Goal: Task Accomplishment & Management: Contribute content

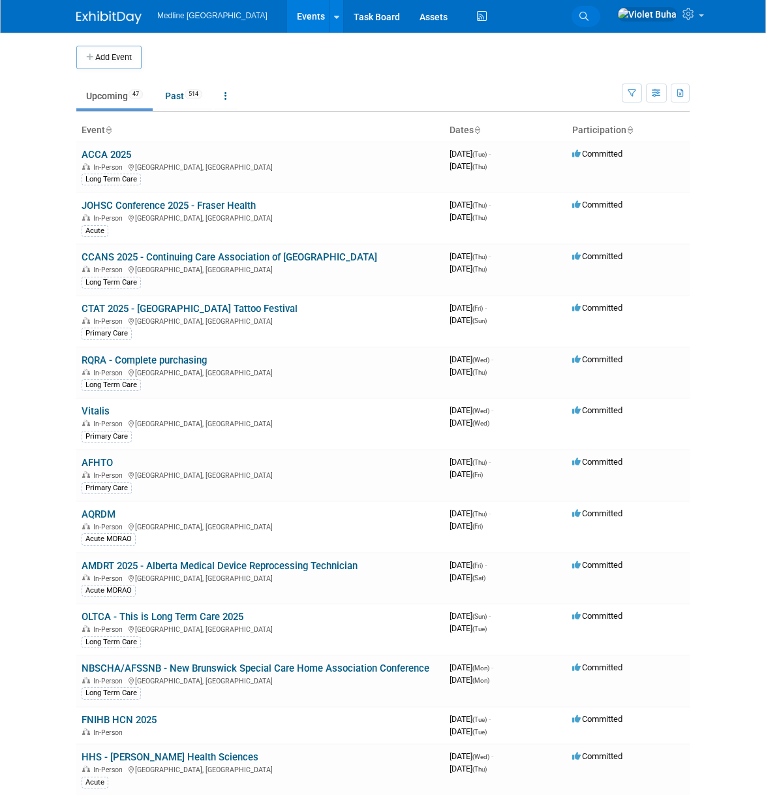
click at [589, 14] on icon at bounding box center [584, 16] width 9 height 9
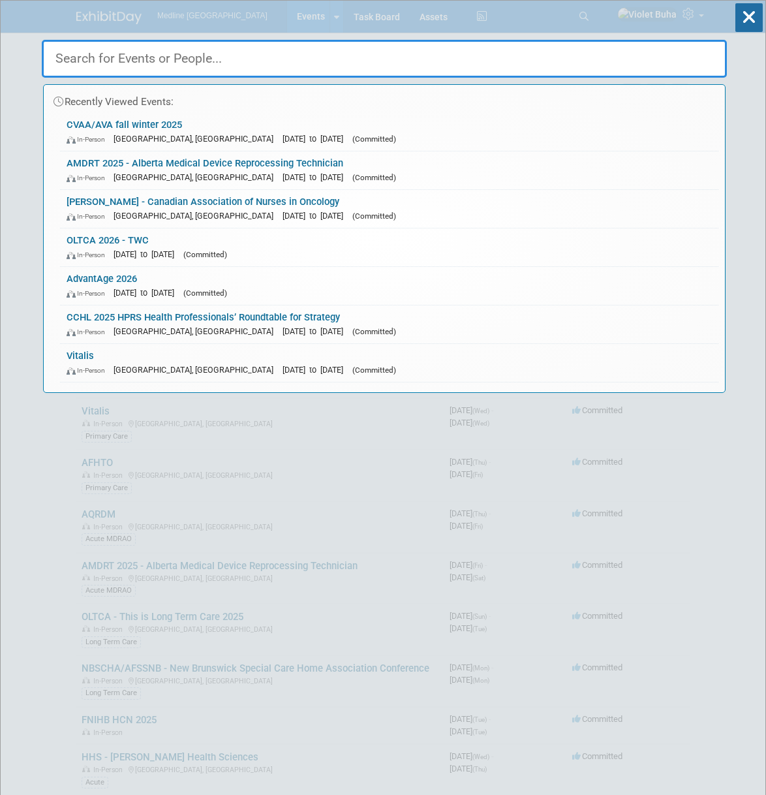
click at [486, 48] on input "text" at bounding box center [384, 59] width 685 height 38
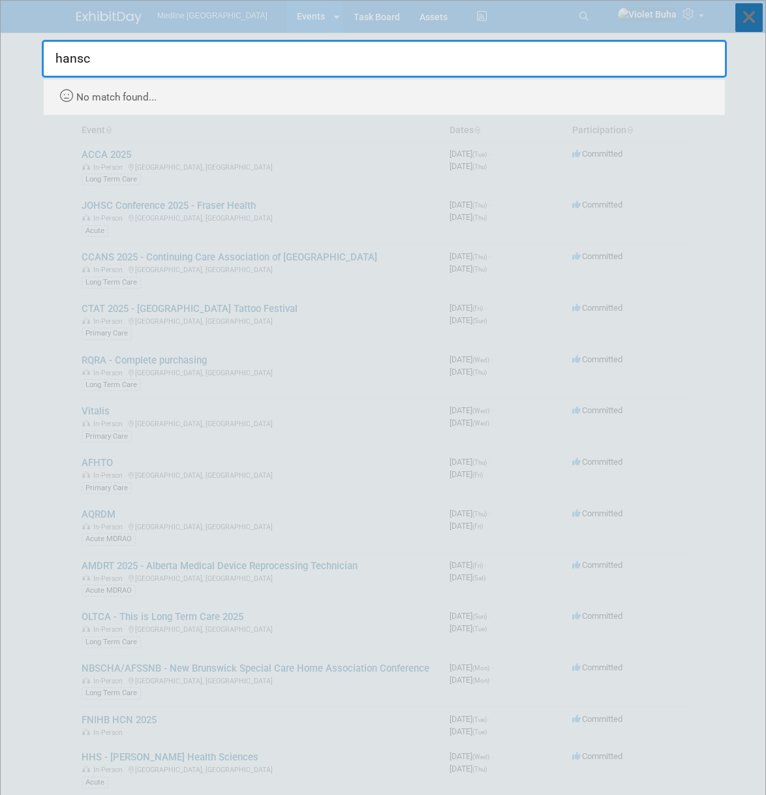
type input "hansc"
click at [748, 23] on icon at bounding box center [749, 17] width 27 height 29
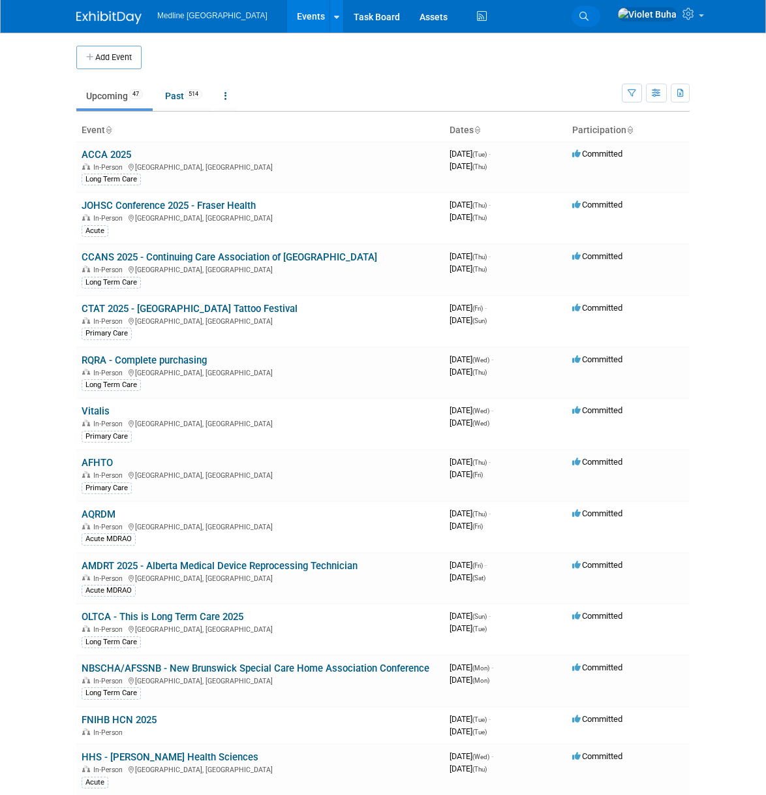
click at [589, 15] on icon at bounding box center [584, 16] width 9 height 9
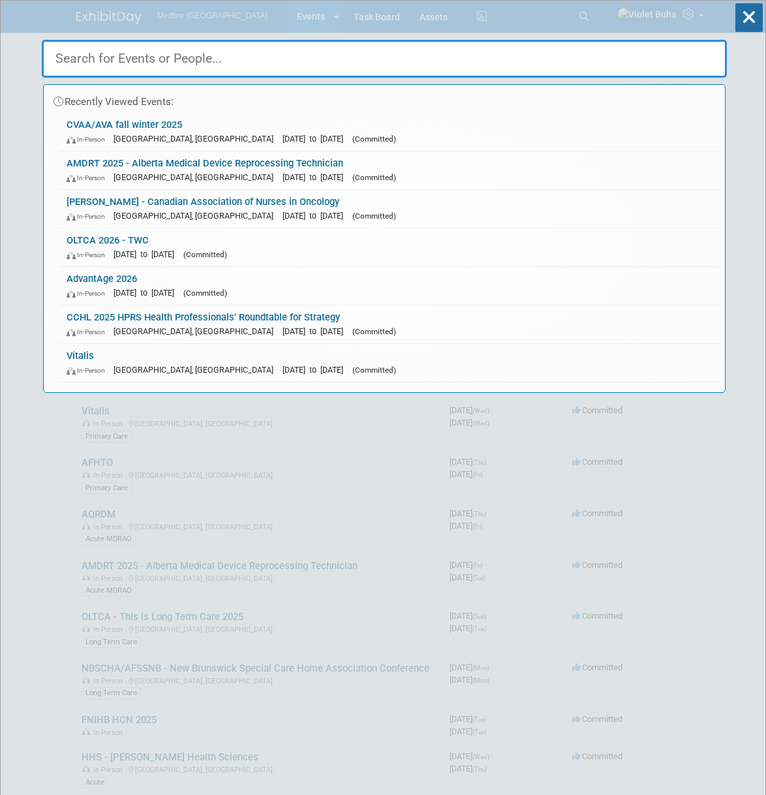
click at [369, 53] on input "text" at bounding box center [384, 59] width 685 height 38
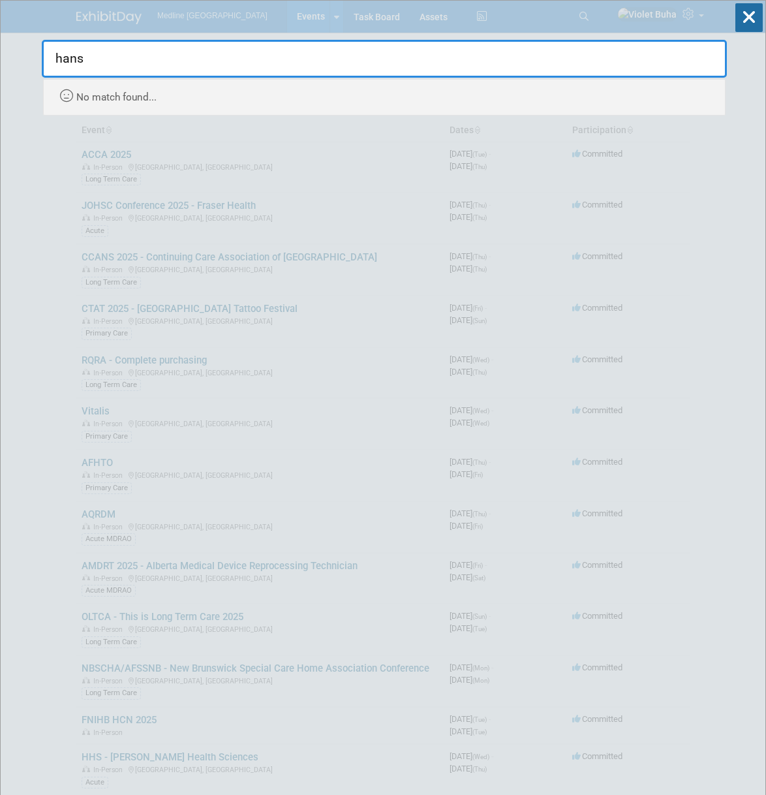
type input "hans"
click at [749, 24] on icon at bounding box center [749, 17] width 27 height 29
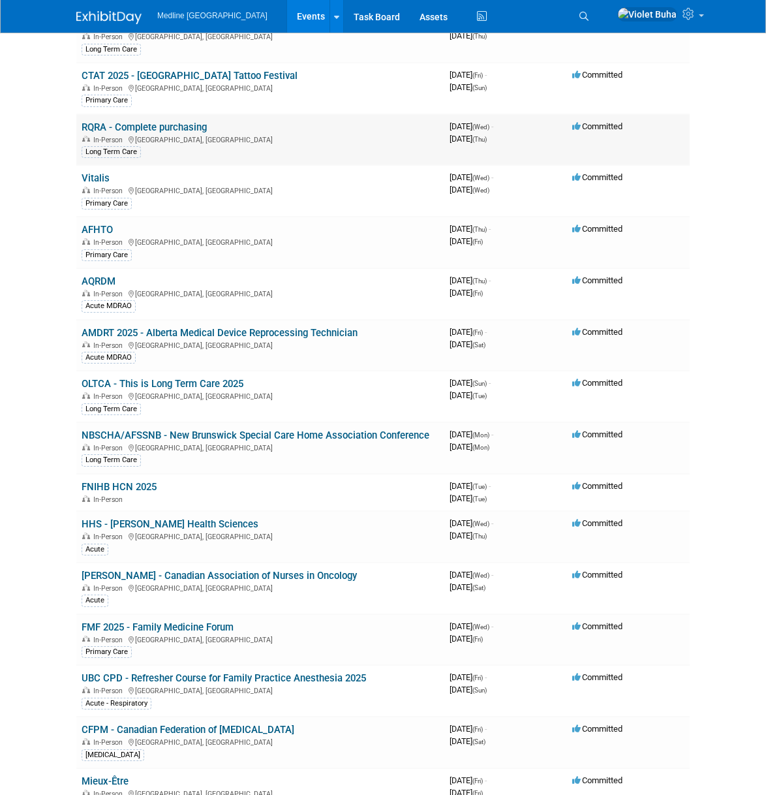
scroll to position [238, 0]
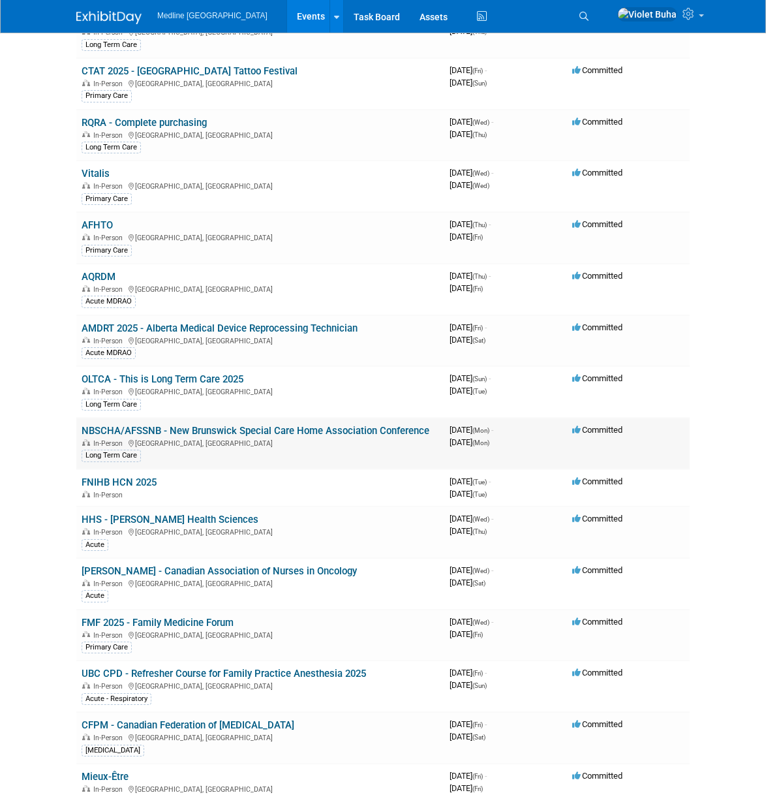
click at [240, 433] on link "NBSCHA/AFSSNB - New Brunswick Special Care Home Association Conference" at bounding box center [256, 431] width 348 height 12
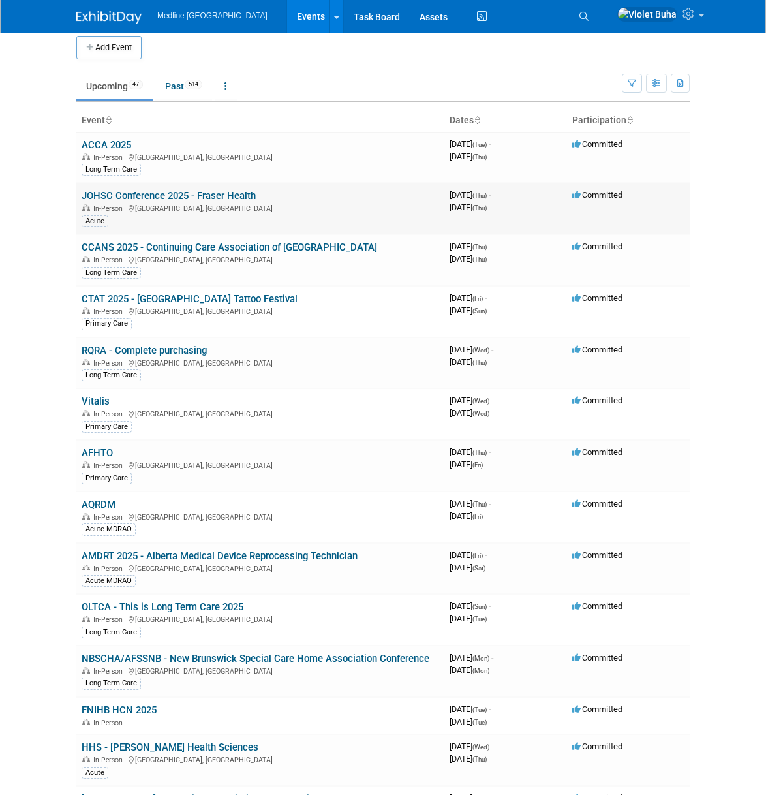
scroll to position [0, 0]
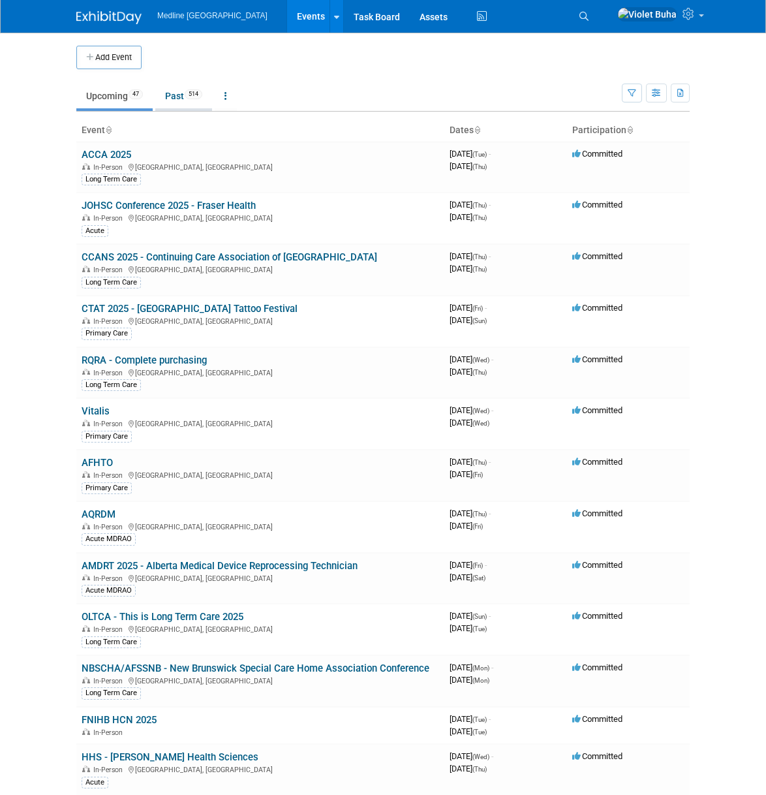
click at [172, 97] on link "Past 514" at bounding box center [183, 96] width 57 height 25
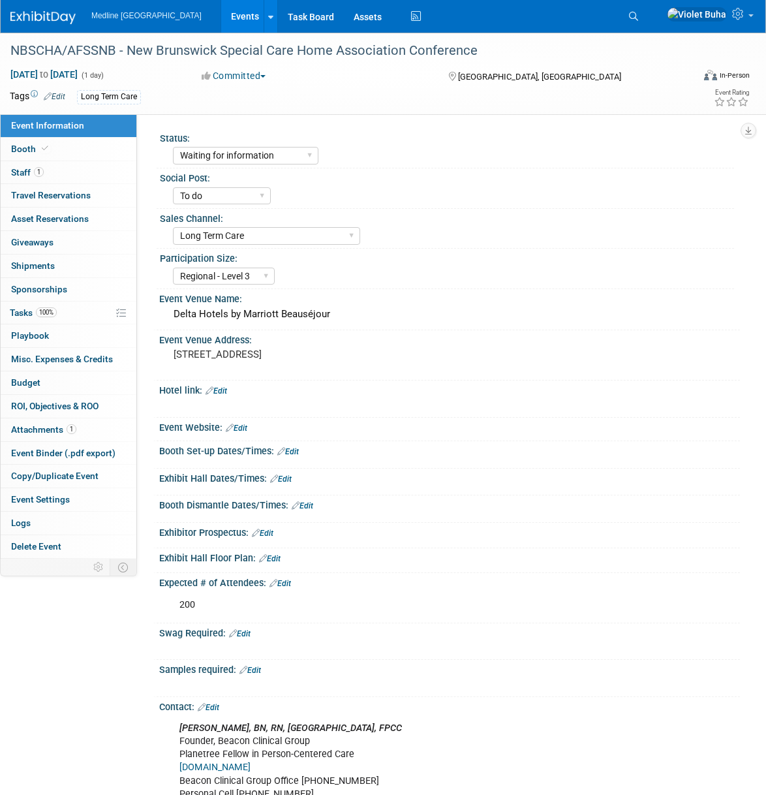
select select "Waiting for information"
select select "To do"
select select "Long Term Care"
select select "Regional - Level 3"
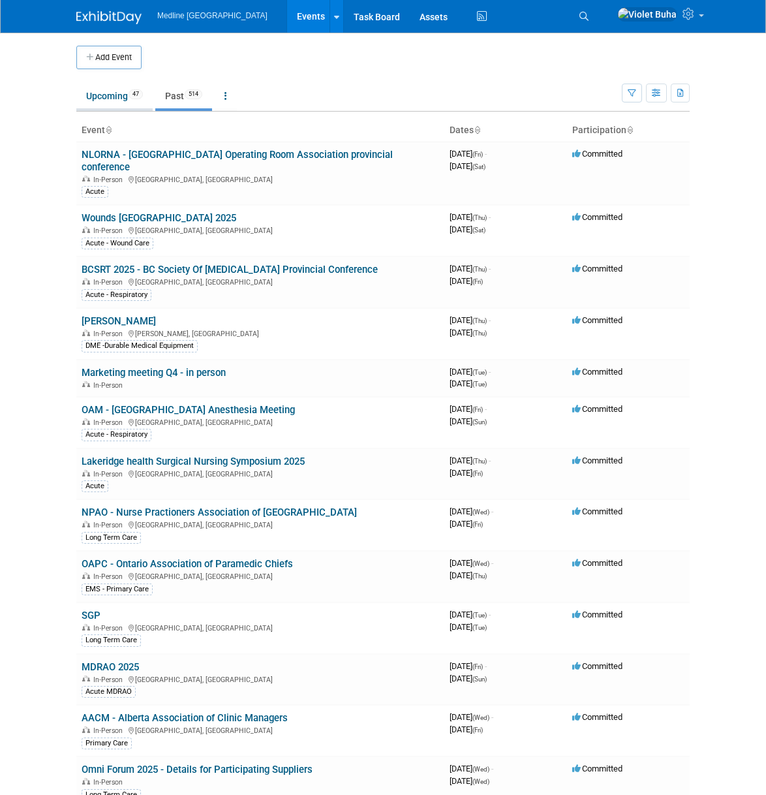
click at [123, 97] on link "Upcoming 47" at bounding box center [114, 96] width 76 height 25
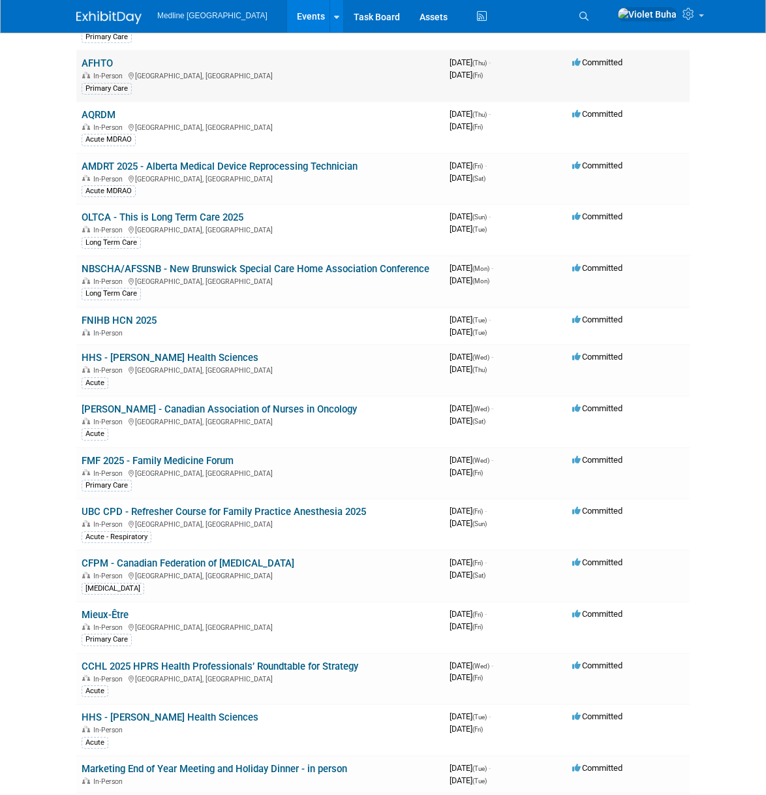
scroll to position [398, 0]
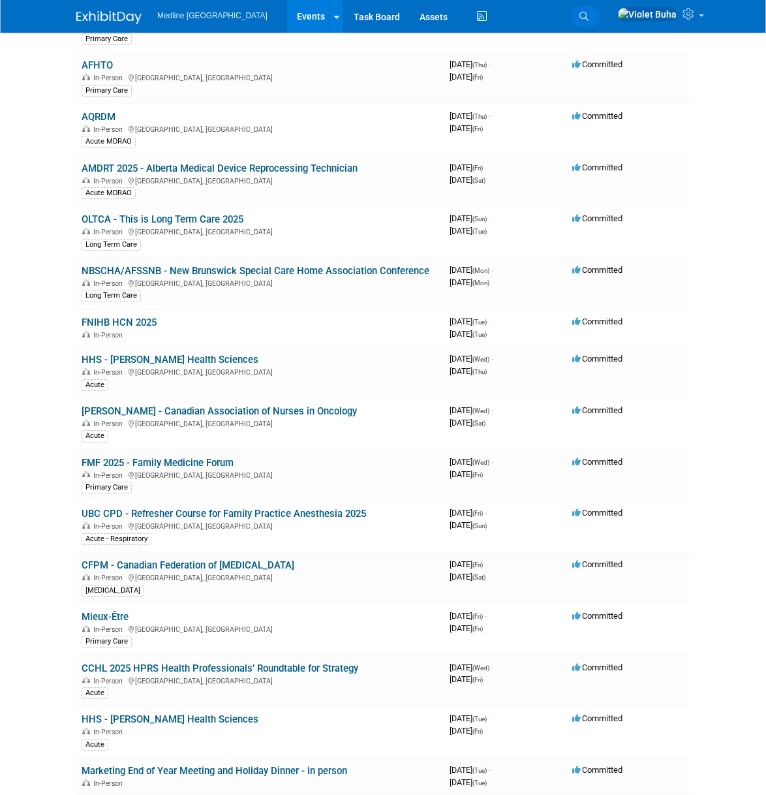
click at [589, 15] on icon at bounding box center [584, 16] width 9 height 9
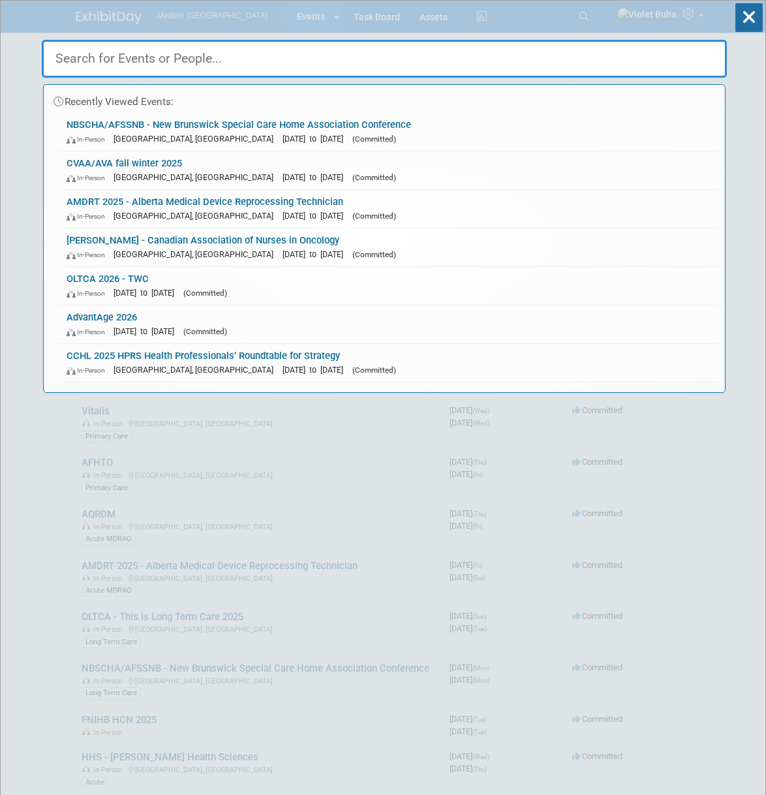
click at [283, 48] on input "text" at bounding box center [384, 59] width 685 height 38
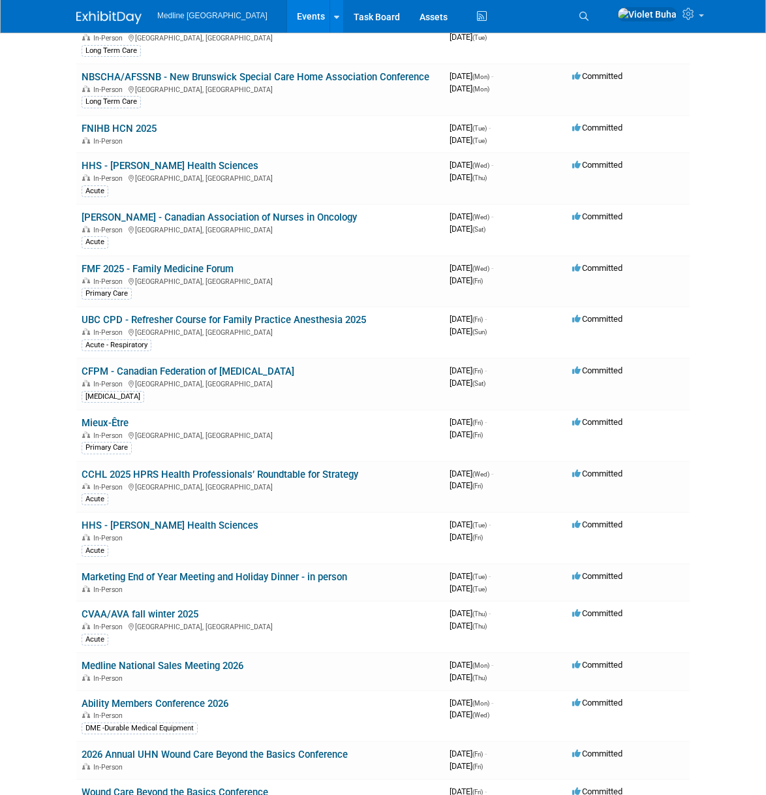
scroll to position [593, 0]
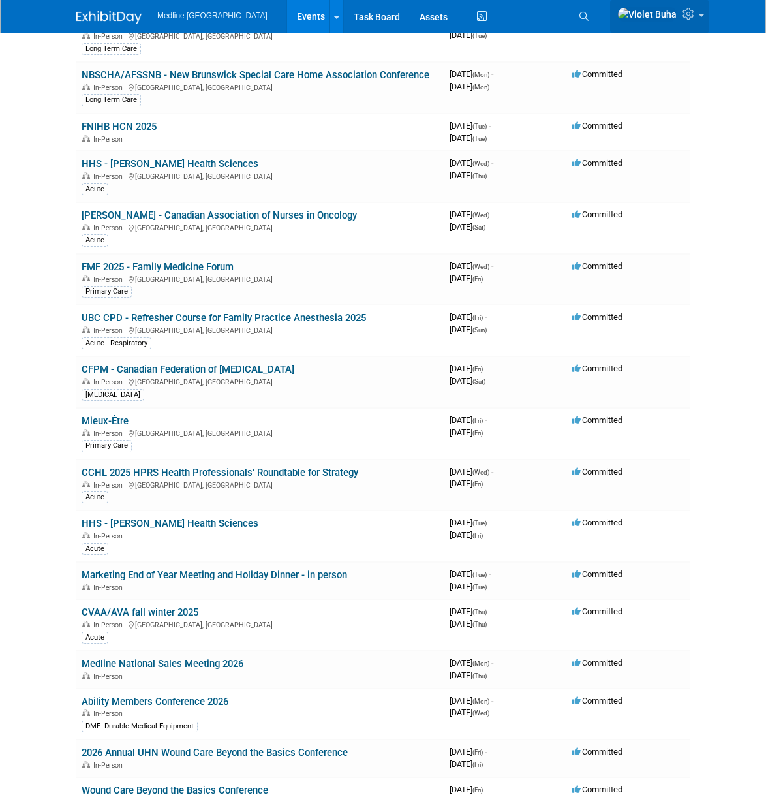
click at [685, 16] on icon at bounding box center [690, 14] width 15 height 12
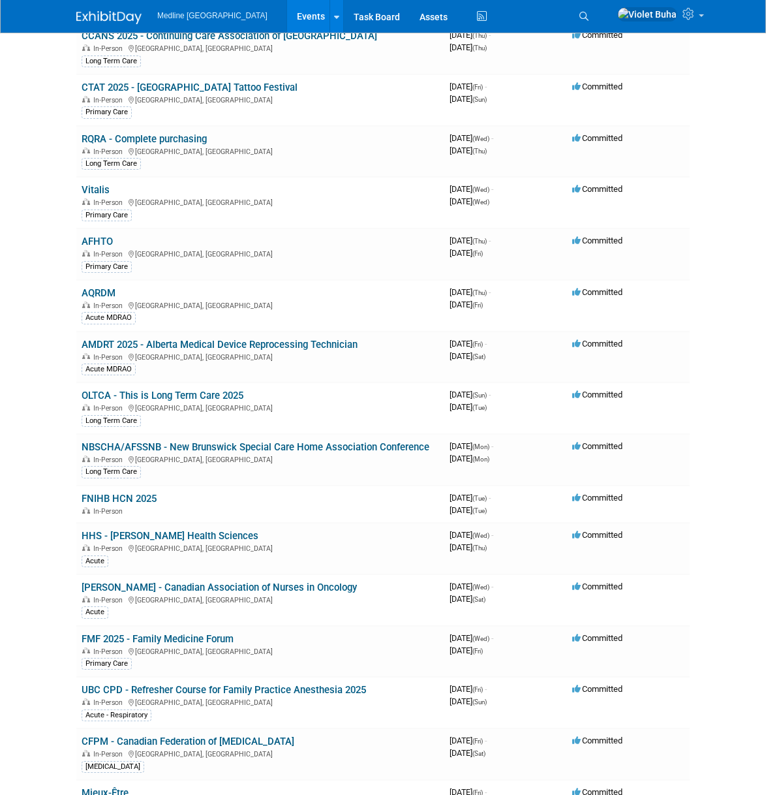
scroll to position [0, 0]
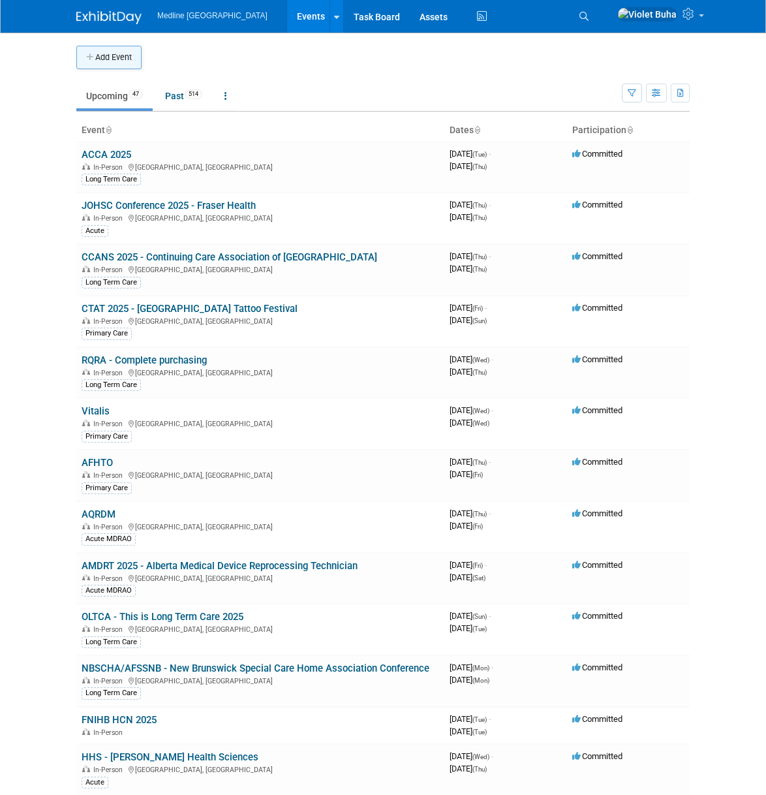
click at [106, 56] on button "Add Event" at bounding box center [108, 57] width 65 height 23
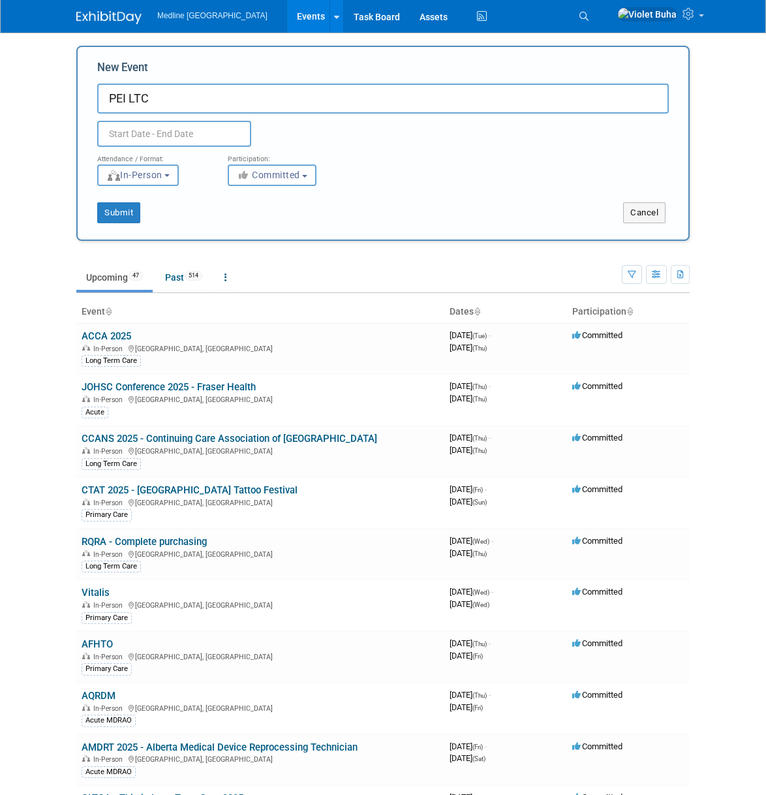
type input "PEI LTC"
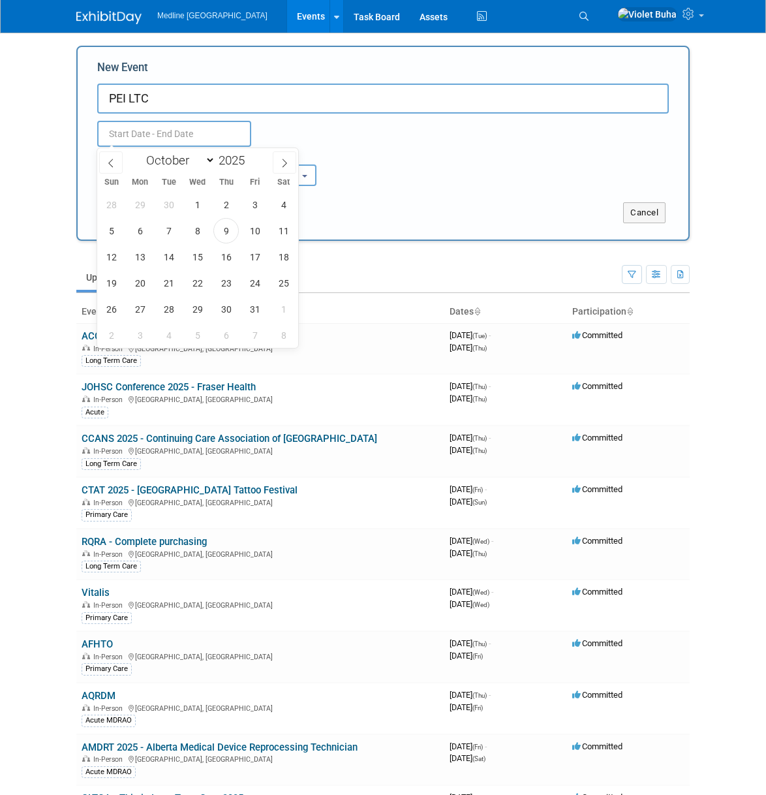
drag, startPoint x: 153, startPoint y: 125, endPoint x: 140, endPoint y: 151, distance: 29.8
click at [153, 125] on input "text" at bounding box center [174, 134] width 154 height 26
click at [285, 164] on icon at bounding box center [285, 163] width 5 height 8
click at [112, 163] on icon at bounding box center [110, 163] width 9 height 9
select select "9"
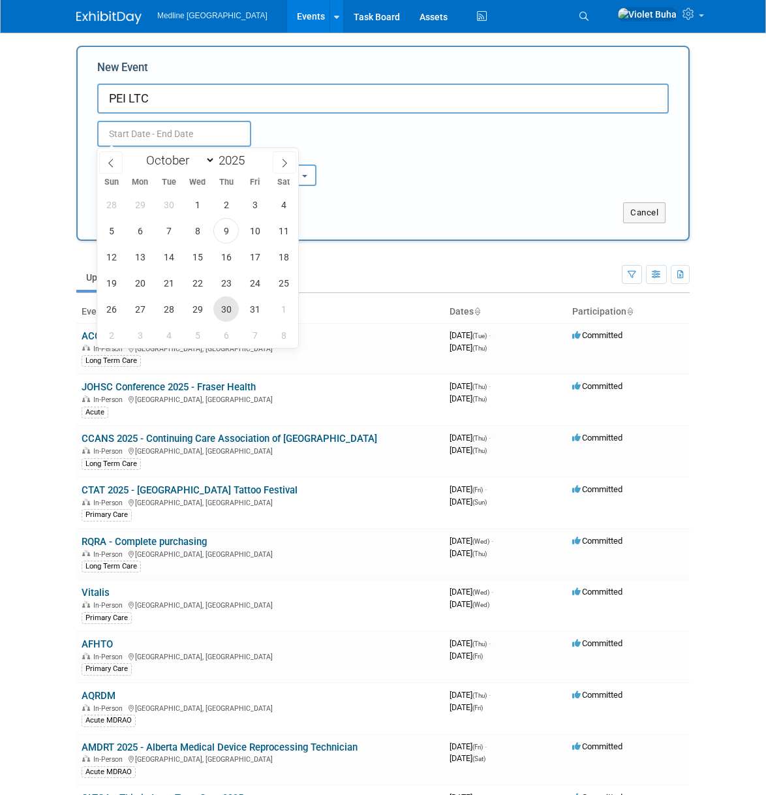
click at [225, 310] on span "30" at bounding box center [225, 308] width 25 height 25
click at [196, 310] on span "29" at bounding box center [197, 308] width 25 height 25
type input "Oct 29, 2025 to Oct 30, 2025"
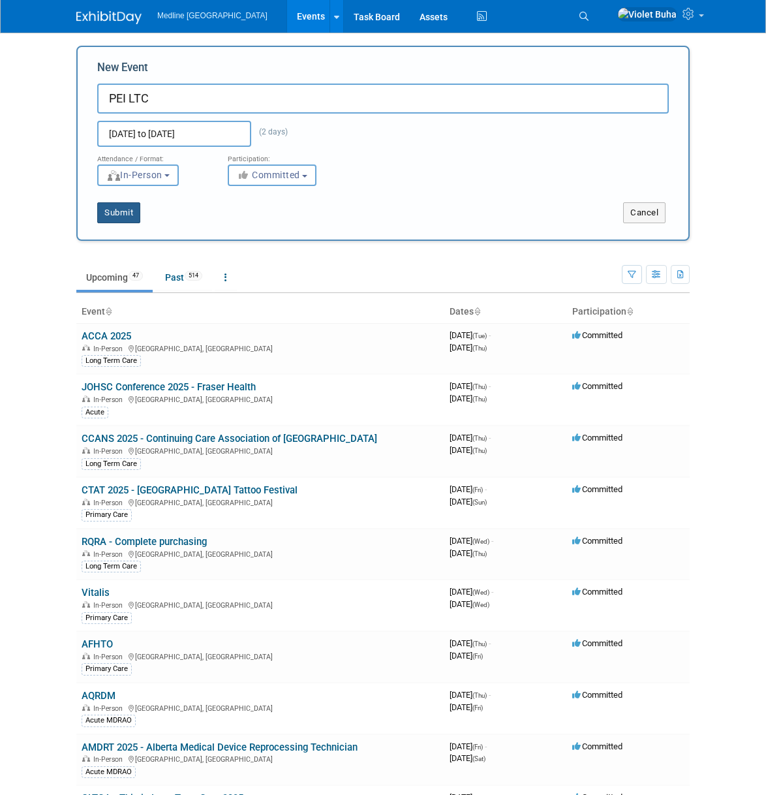
click at [123, 214] on button "Submit" at bounding box center [118, 212] width 43 height 21
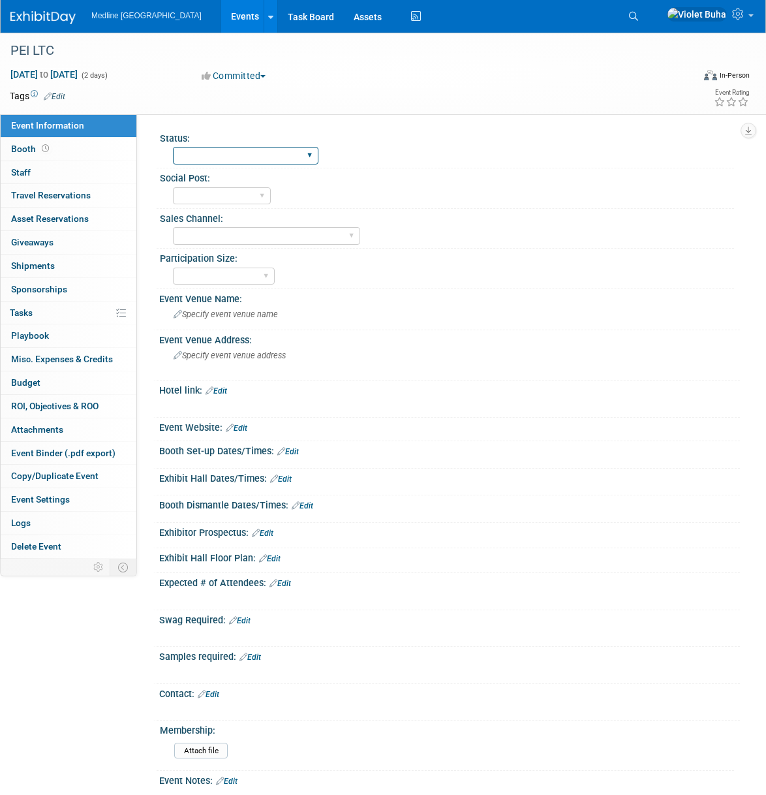
click at [229, 156] on select "Waiting for information In progress Need to order Samples/Swag Complete" at bounding box center [246, 156] width 146 height 18
select select "In progress"
click at [173, 147] on select "Waiting for information In progress Need to order Samples/Swag Complete" at bounding box center [246, 156] width 146 height 18
click at [223, 196] on select "To do Done" at bounding box center [222, 196] width 98 height 18
select select "Done"
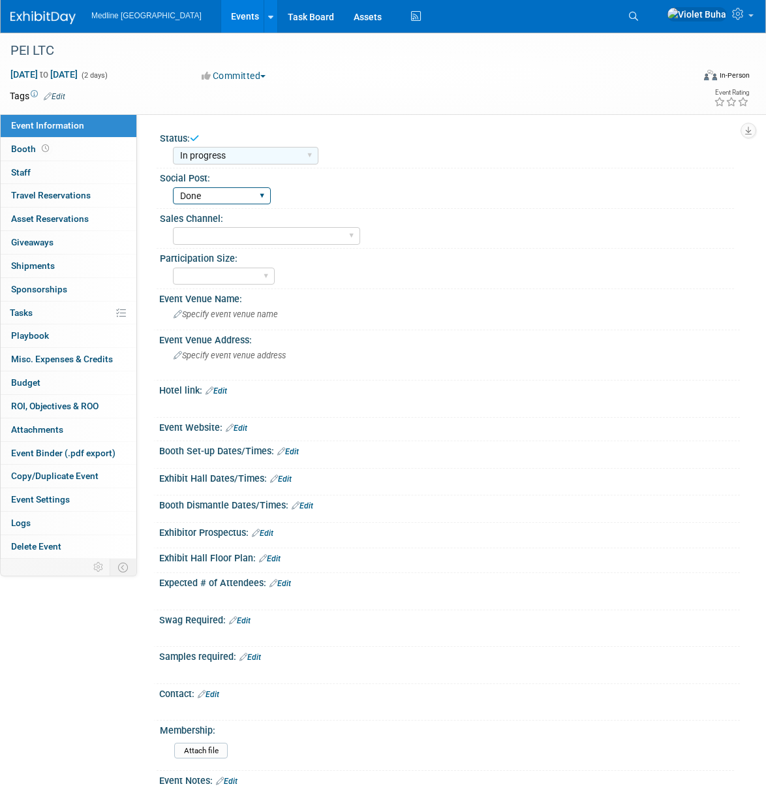
click at [173, 187] on select "To do Done" at bounding box center [222, 196] width 98 height 18
click at [219, 238] on select "Acute Consumer Dental Long Term Care Podiatry Home Health Care Primary Care Adv…" at bounding box center [266, 236] width 187 height 18
select select "Long Term Care"
click at [173, 227] on select "Acute Consumer Dental Long Term Care Podiatry Home Health Care Primary Care Adv…" at bounding box center [266, 236] width 187 height 18
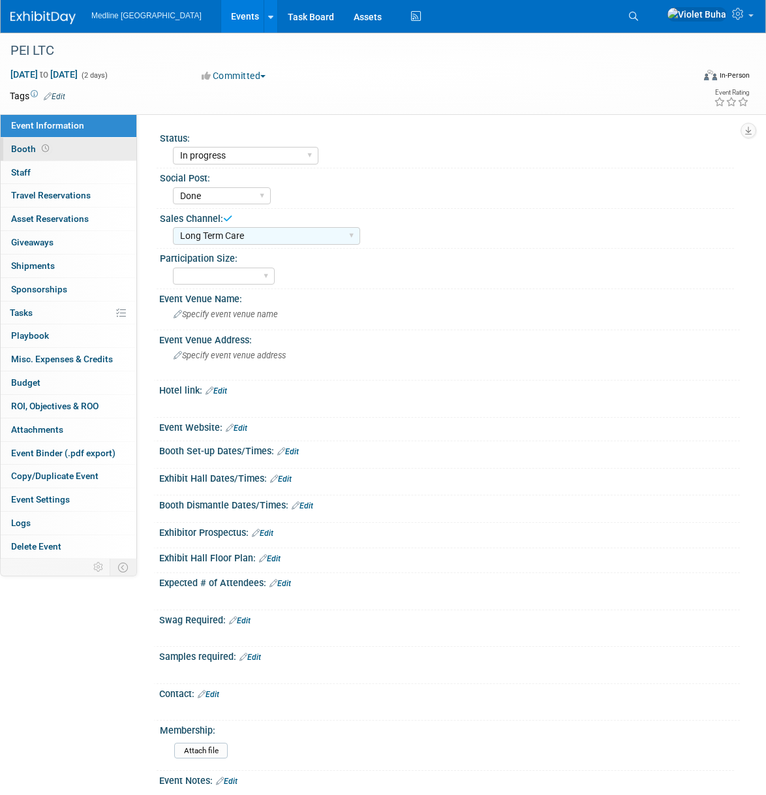
click at [93, 153] on link "Booth" at bounding box center [69, 149] width 136 height 23
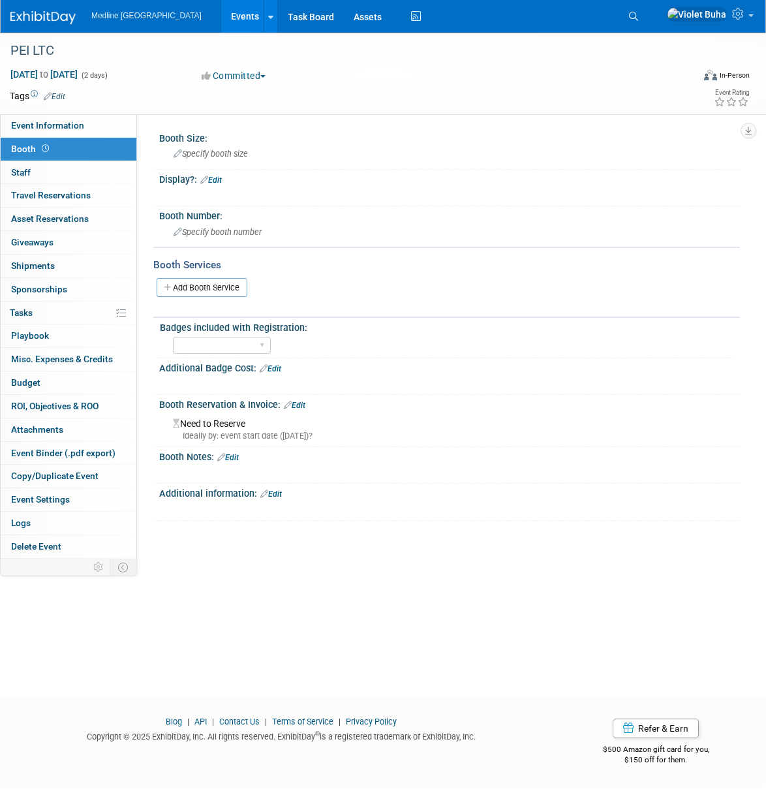
click at [301, 404] on link "Edit" at bounding box center [295, 405] width 22 height 9
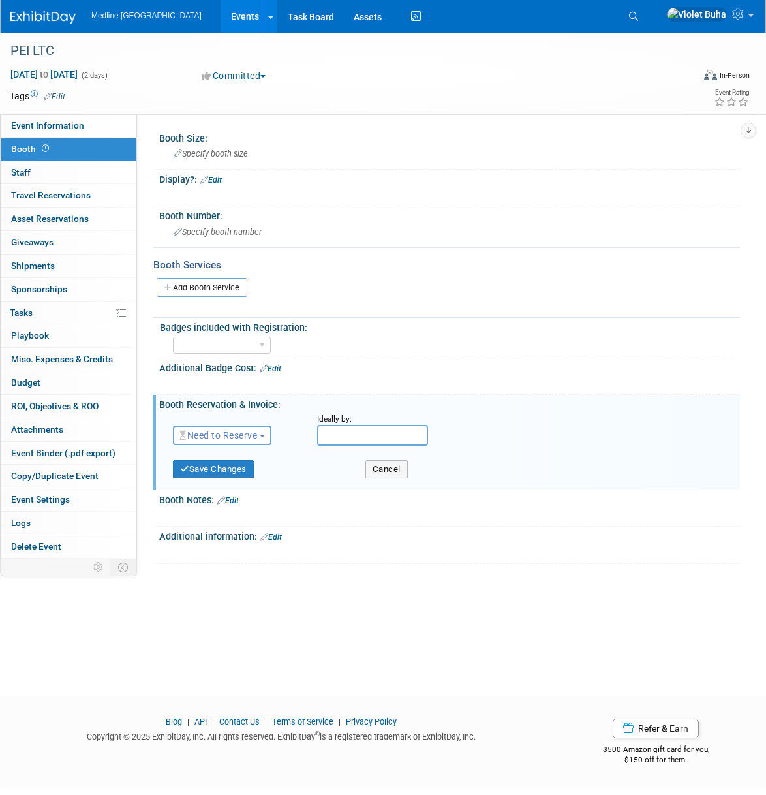
click at [255, 435] on span "Need to Reserve" at bounding box center [218, 435] width 78 height 10
drag, startPoint x: 238, startPoint y: 475, endPoint x: 258, endPoint y: 474, distance: 20.3
click at [238, 475] on link "Reserved" at bounding box center [244, 476] width 140 height 18
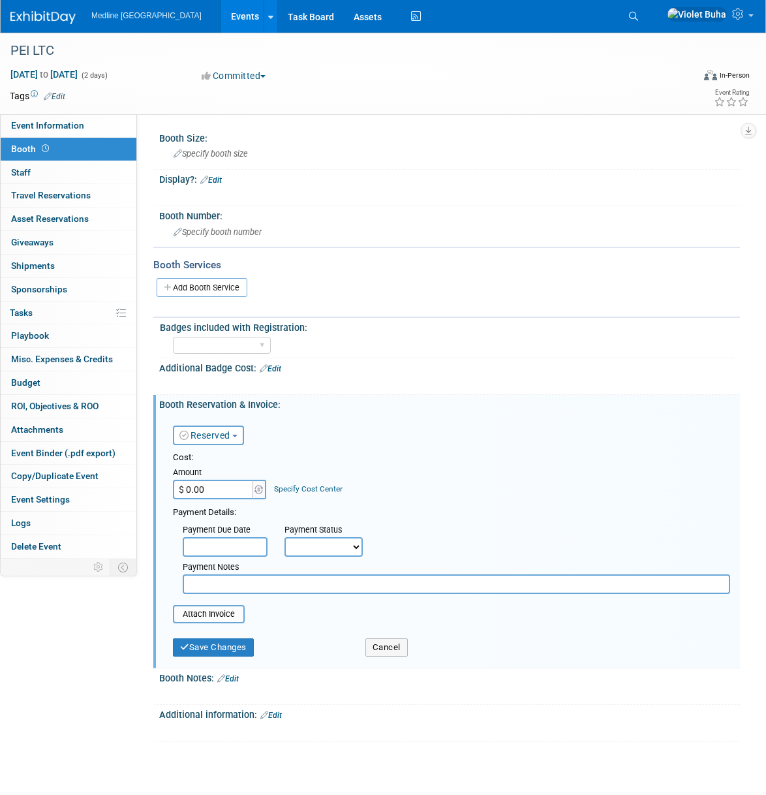
click at [219, 490] on input "$ 0.00" at bounding box center [214, 490] width 82 height 20
type input "$ 1,000.00"
click at [217, 647] on button "Save Changes" at bounding box center [213, 647] width 81 height 18
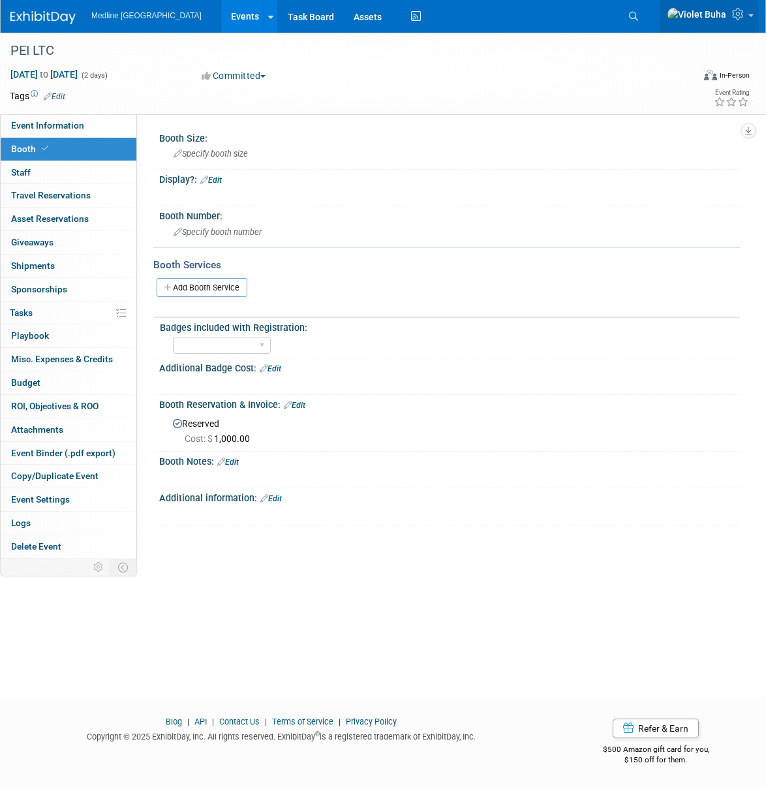
click at [741, 16] on icon at bounding box center [739, 14] width 15 height 12
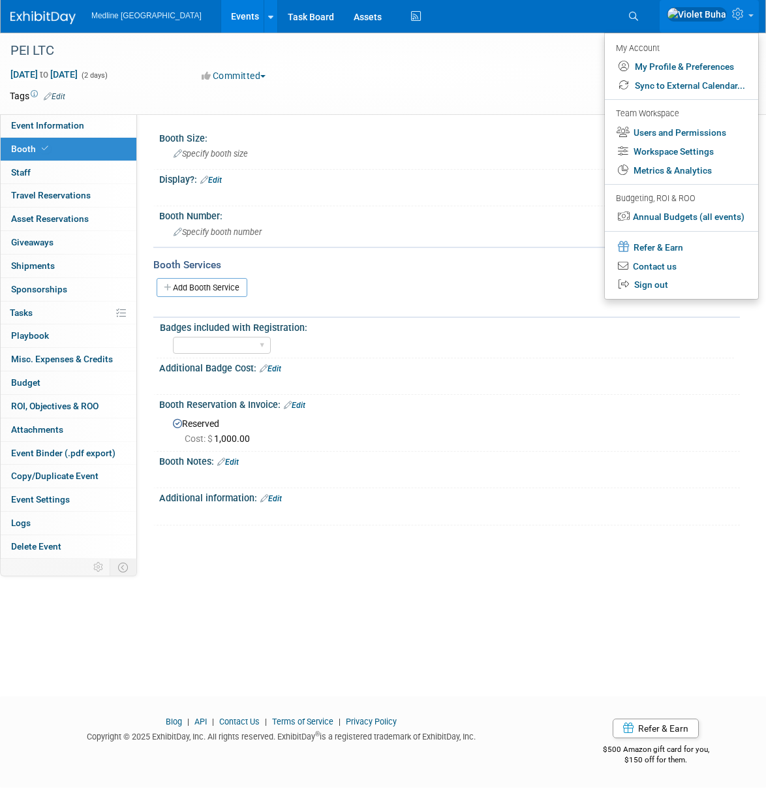
click at [491, 95] on td at bounding box center [340, 95] width 550 height 13
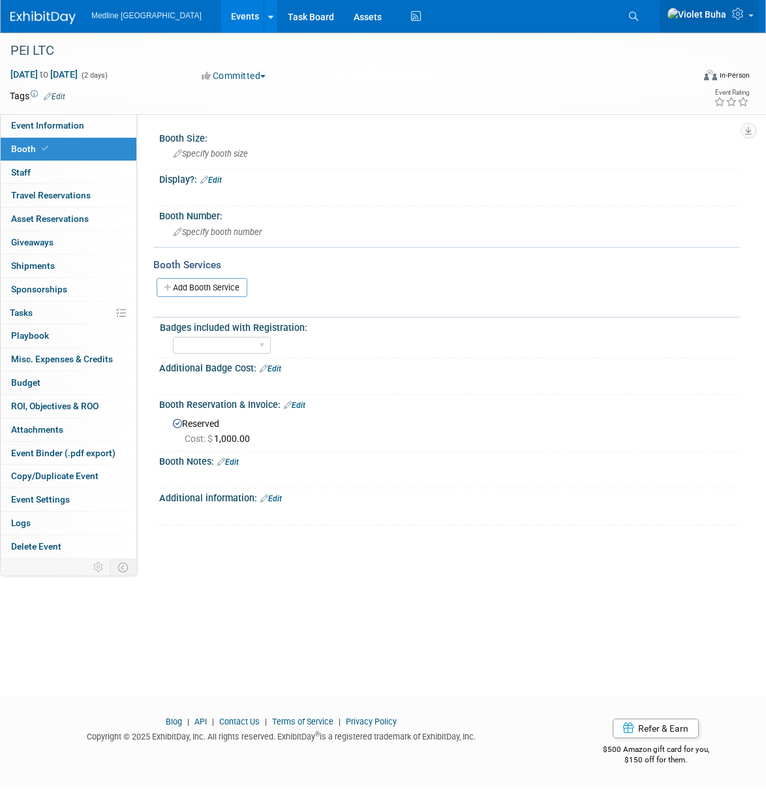
click at [745, 16] on icon at bounding box center [739, 14] width 15 height 12
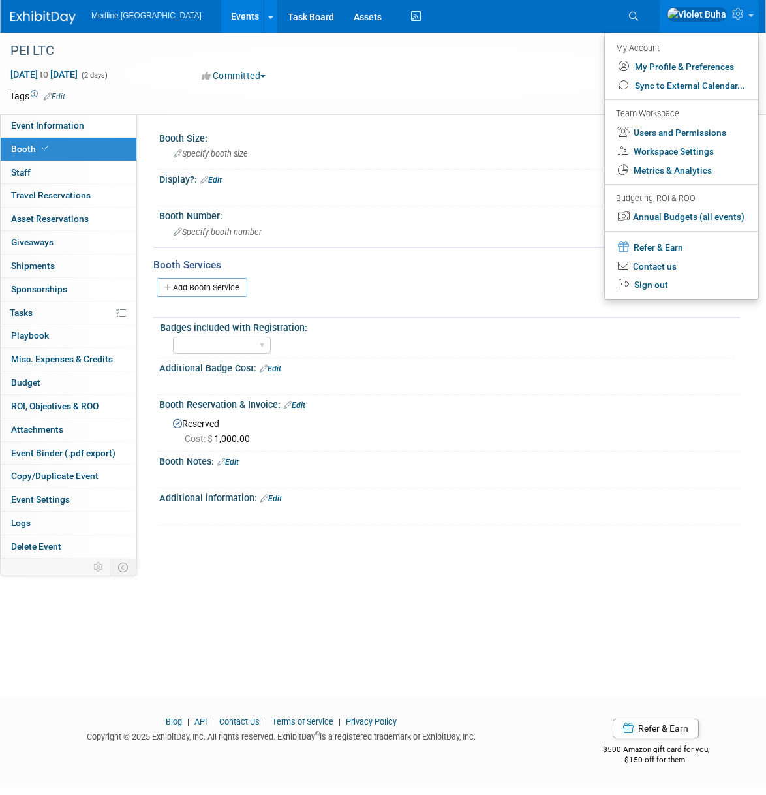
click at [522, 73] on div "Oct 29, 2025 to Oct 30, 2025 (2 days) Oct 29, 2025 to Oct 30, 2025 Committed Co…" at bounding box center [375, 78] width 750 height 20
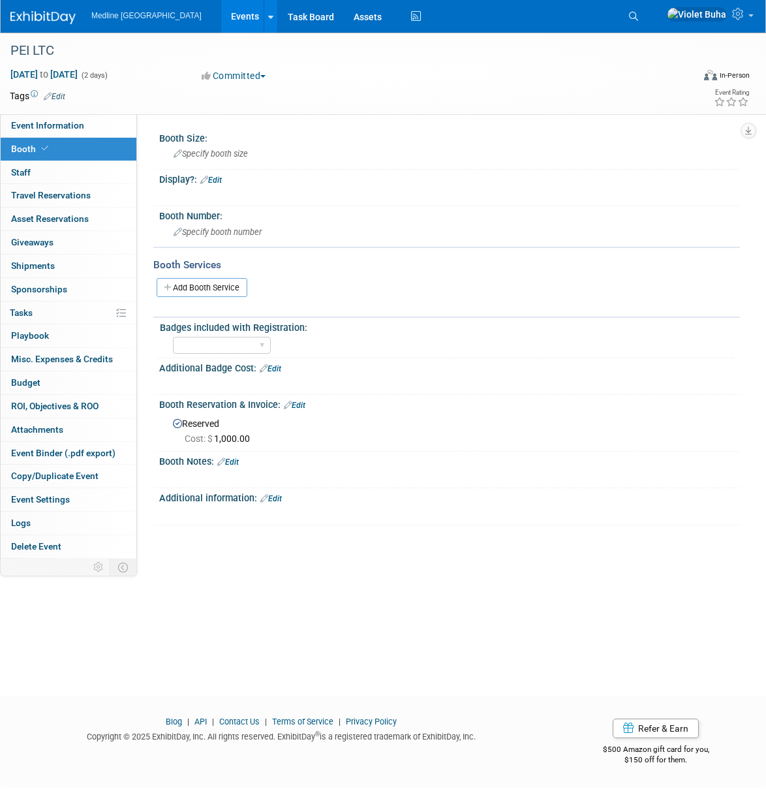
click at [53, 12] on img at bounding box center [42, 17] width 65 height 13
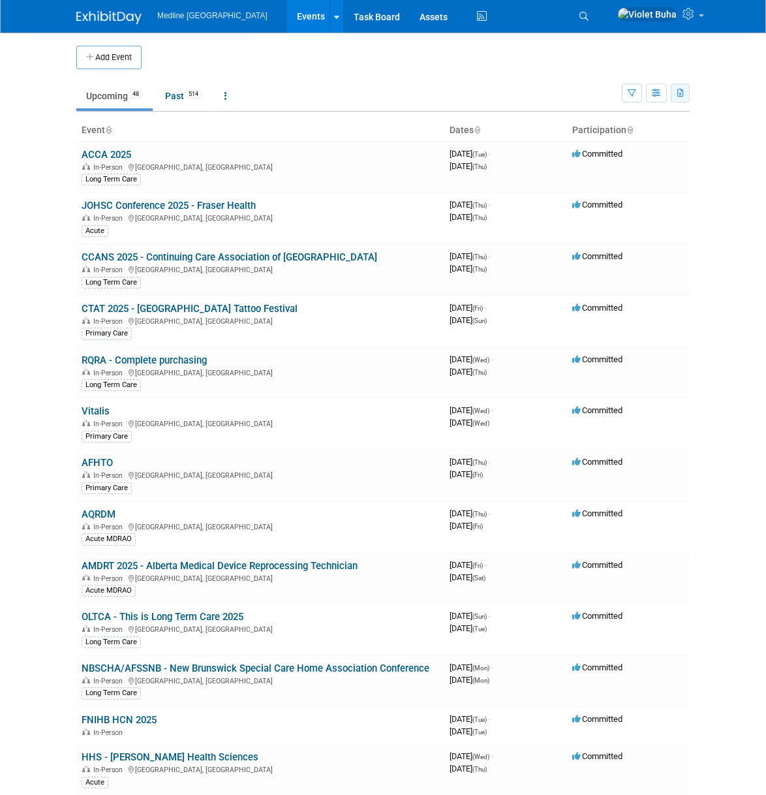
click at [675, 95] on button "button" at bounding box center [680, 93] width 19 height 19
click at [587, 155] on span "(562 Events)" at bounding box center [606, 155] width 44 height 9
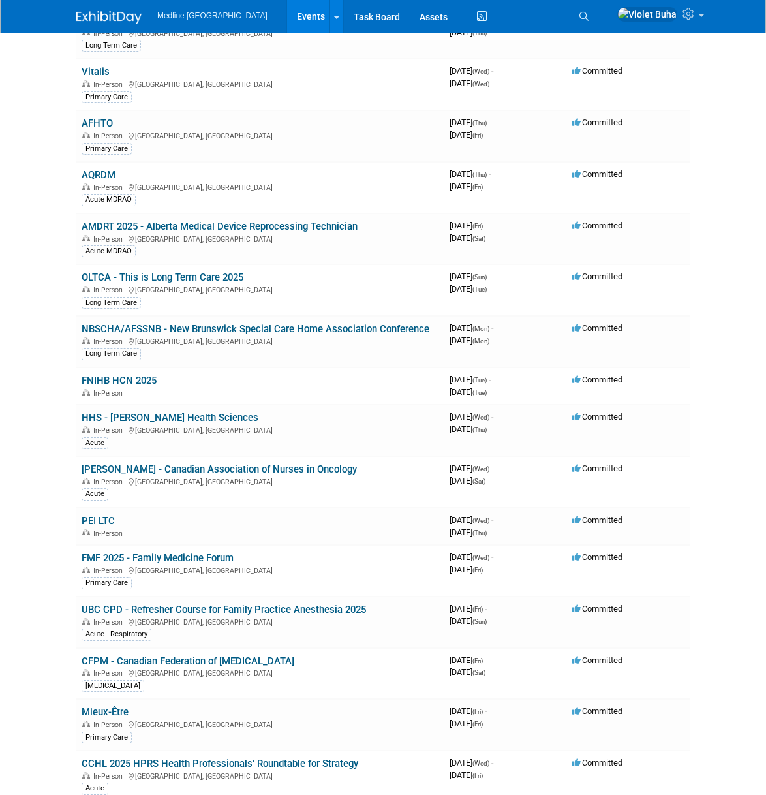
scroll to position [341, 0]
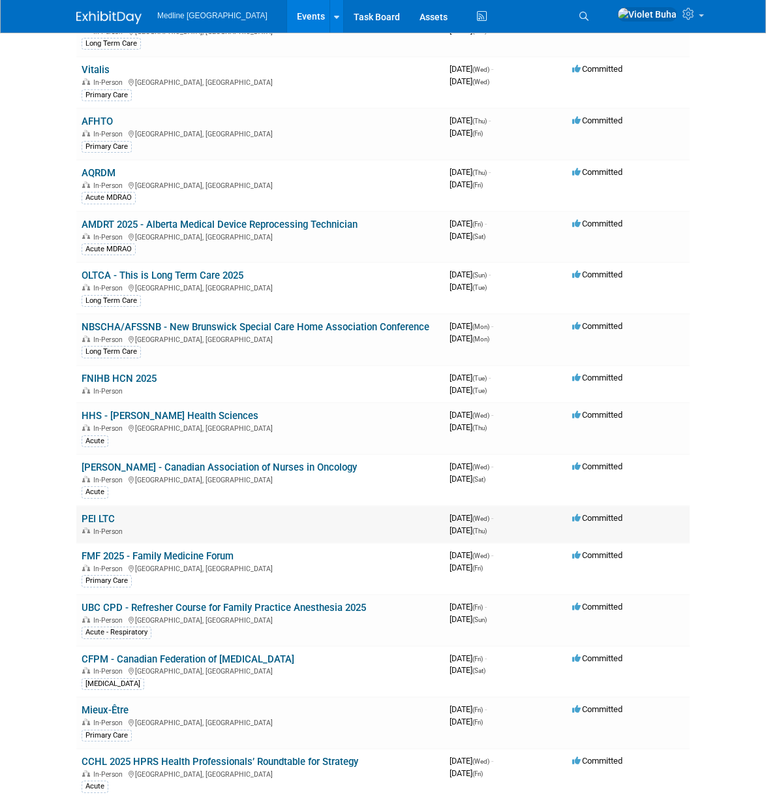
click at [94, 523] on link "PEI LTC" at bounding box center [98, 519] width 33 height 12
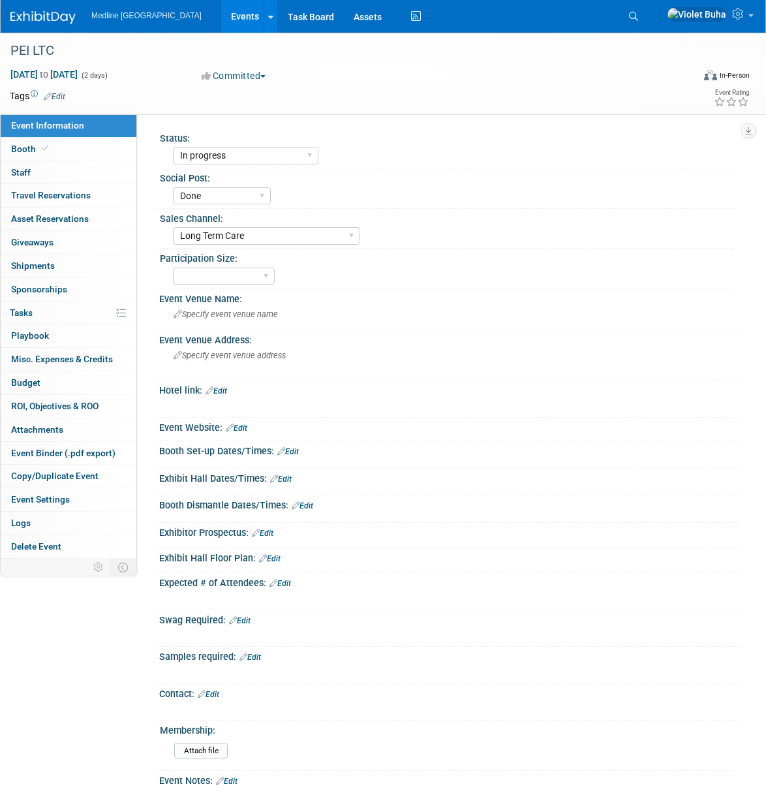
select select "In progress"
select select "Done"
select select "Long Term Care"
click at [61, 94] on link "Edit" at bounding box center [55, 96] width 22 height 9
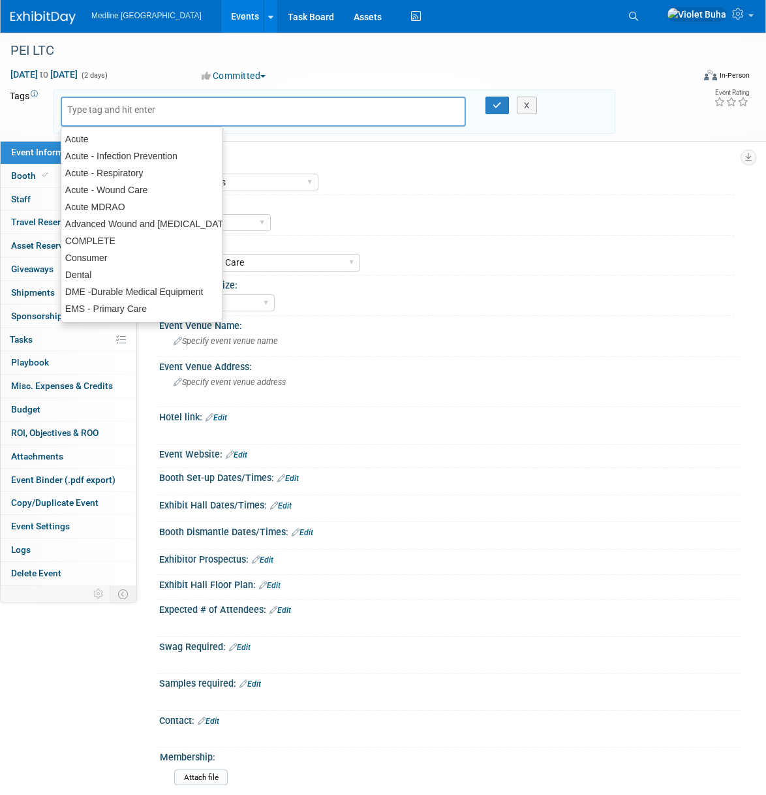
scroll to position [181, 0]
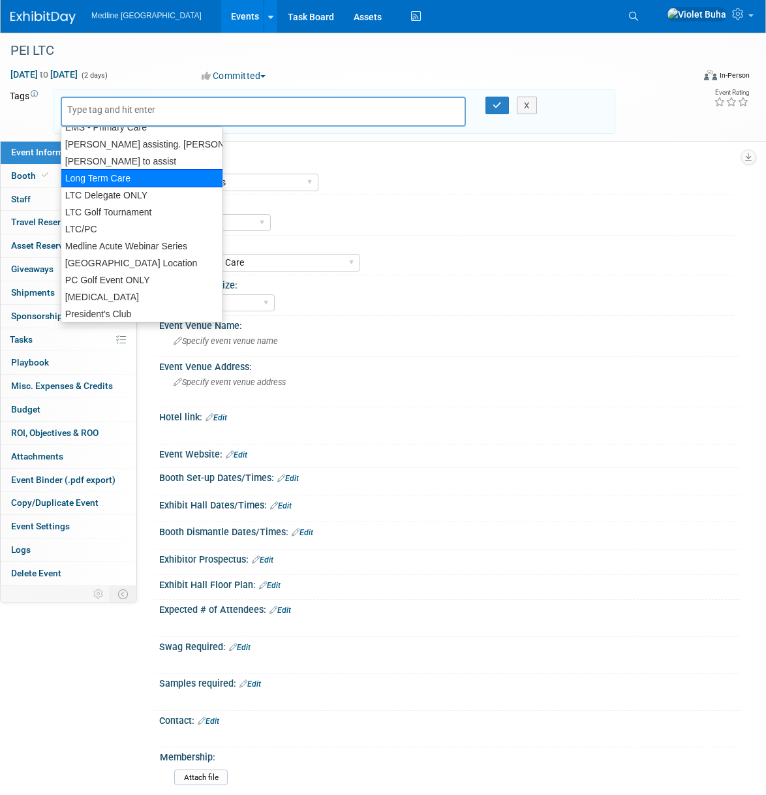
click at [108, 183] on div "Long Term Care" at bounding box center [142, 178] width 163 height 18
type input "Long Term Care"
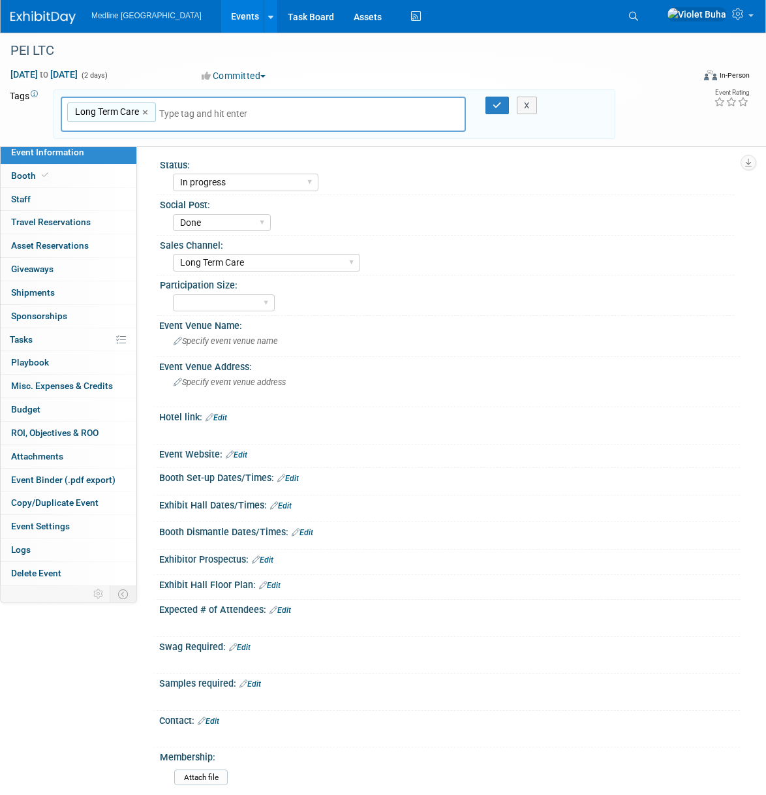
click at [507, 106] on div "X" at bounding box center [526, 106] width 47 height 18
click at [496, 104] on icon "button" at bounding box center [497, 105] width 9 height 8
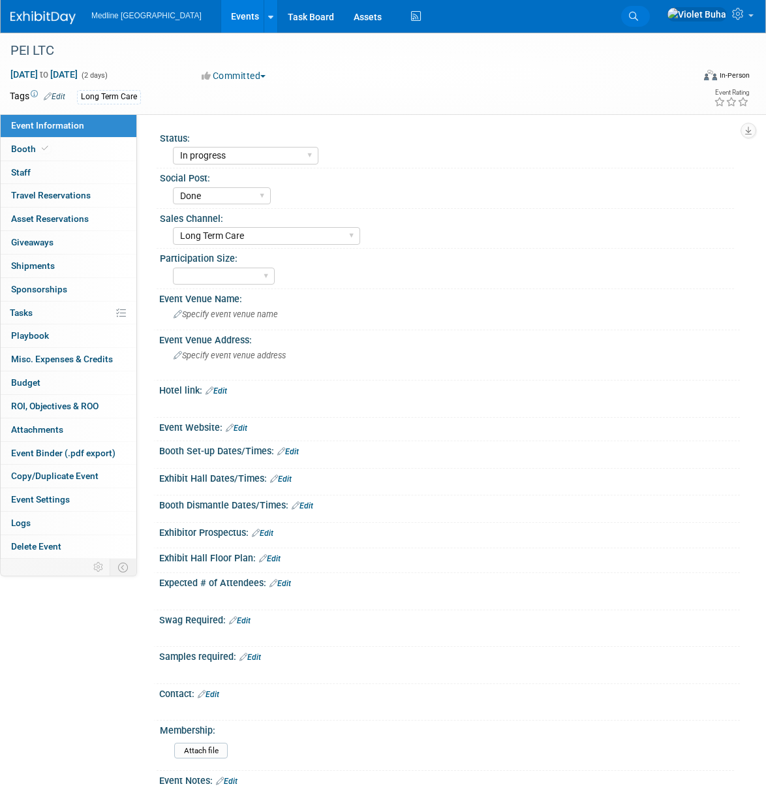
click at [638, 12] on icon at bounding box center [633, 16] width 9 height 9
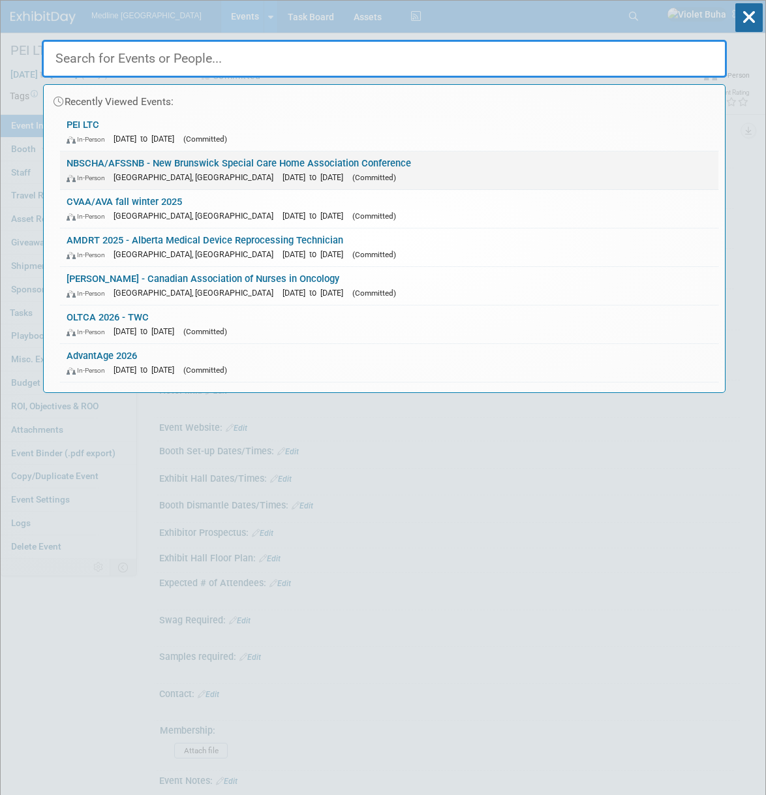
click at [136, 168] on link "NBSCHA/AFSSNB - New Brunswick Special Care Home Association Conference In-Perso…" at bounding box center [389, 170] width 659 height 38
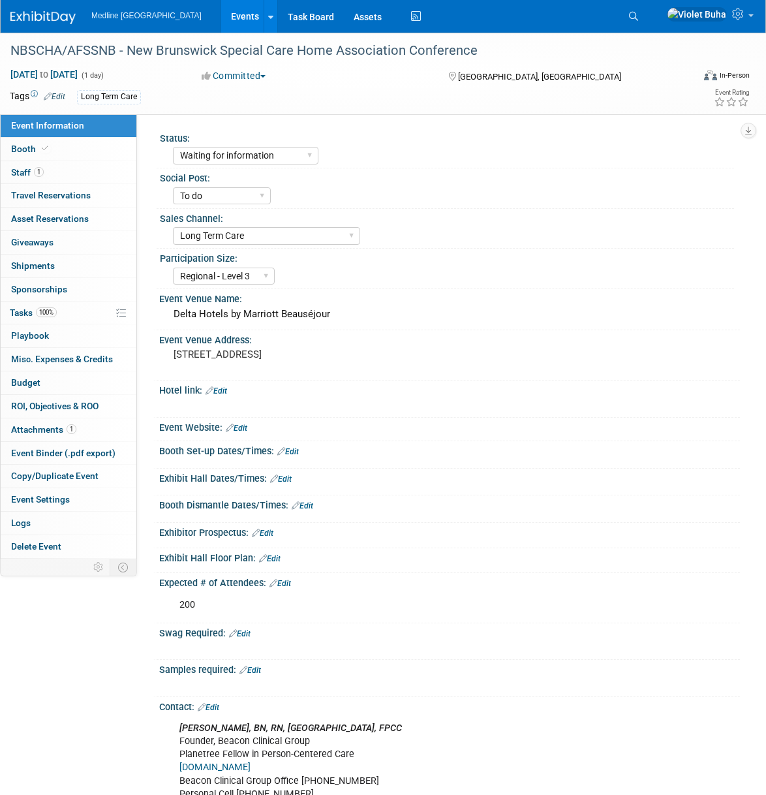
select select "Waiting for information"
select select "To do"
select select "Long Term Care"
select select "Regional - Level 3"
click at [87, 144] on link "Booth" at bounding box center [69, 149] width 136 height 23
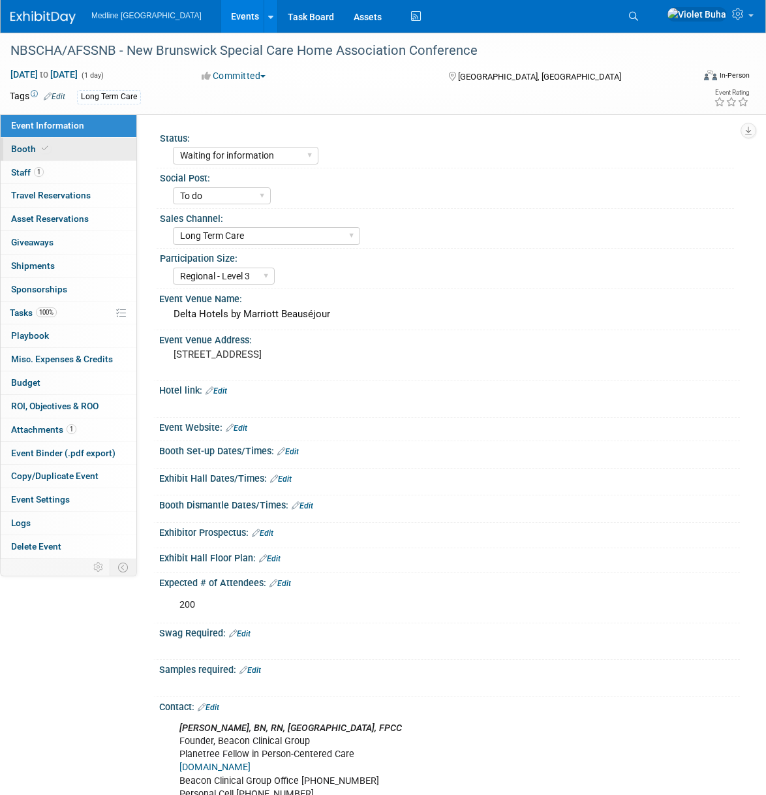
select select "1"
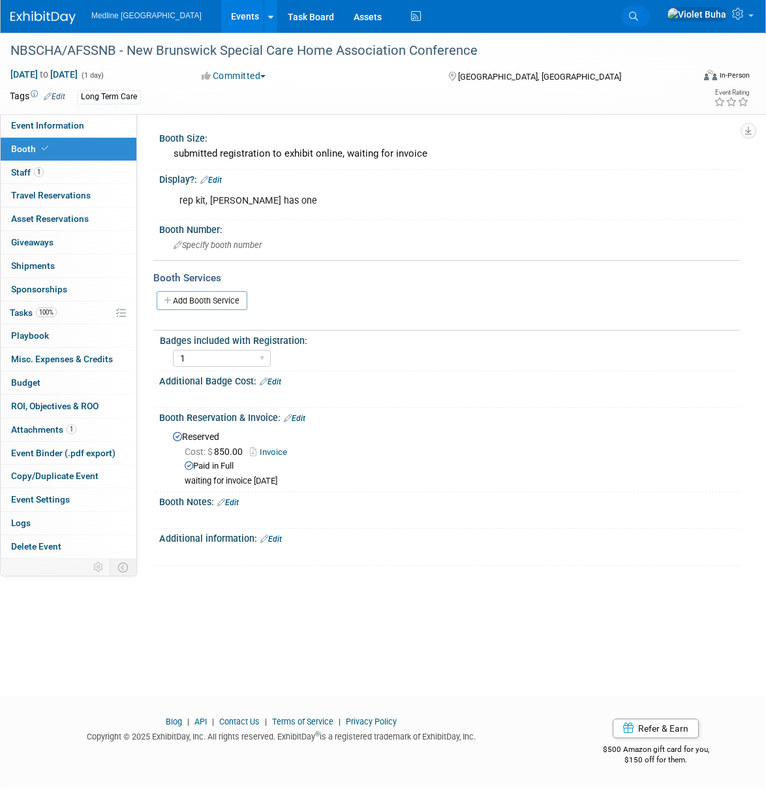
click at [638, 16] on icon at bounding box center [633, 16] width 9 height 9
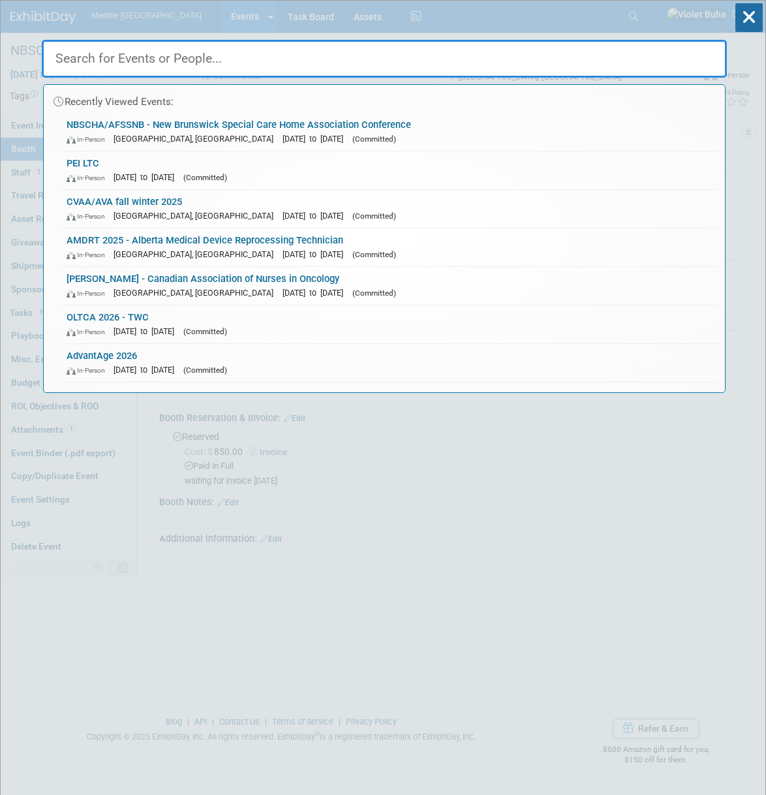
click at [242, 63] on input "text" at bounding box center [384, 59] width 685 height 38
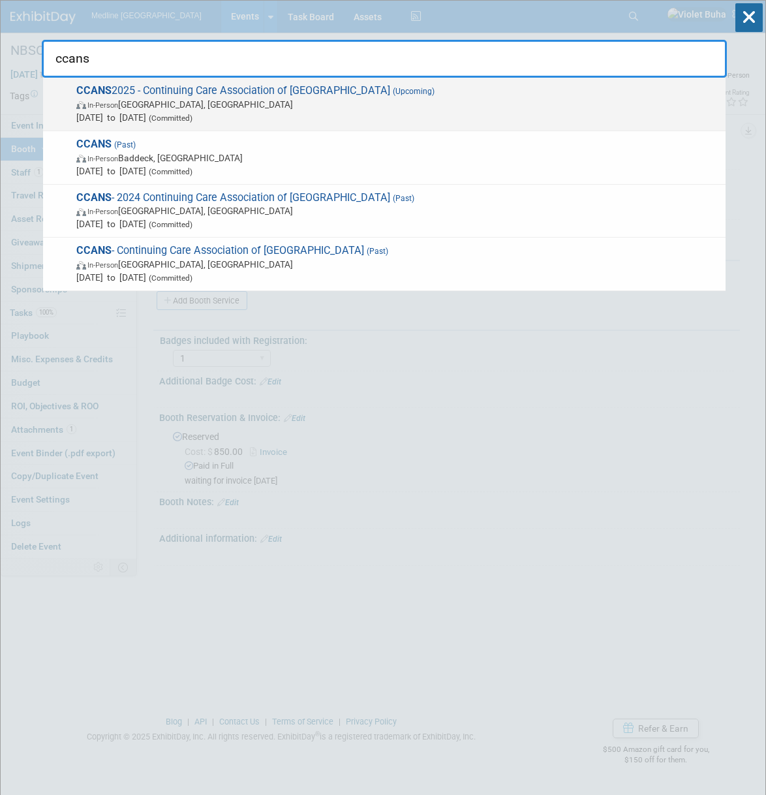
type input "ccans"
click at [164, 108] on span "In-Person Halifax, Canada" at bounding box center [397, 104] width 643 height 13
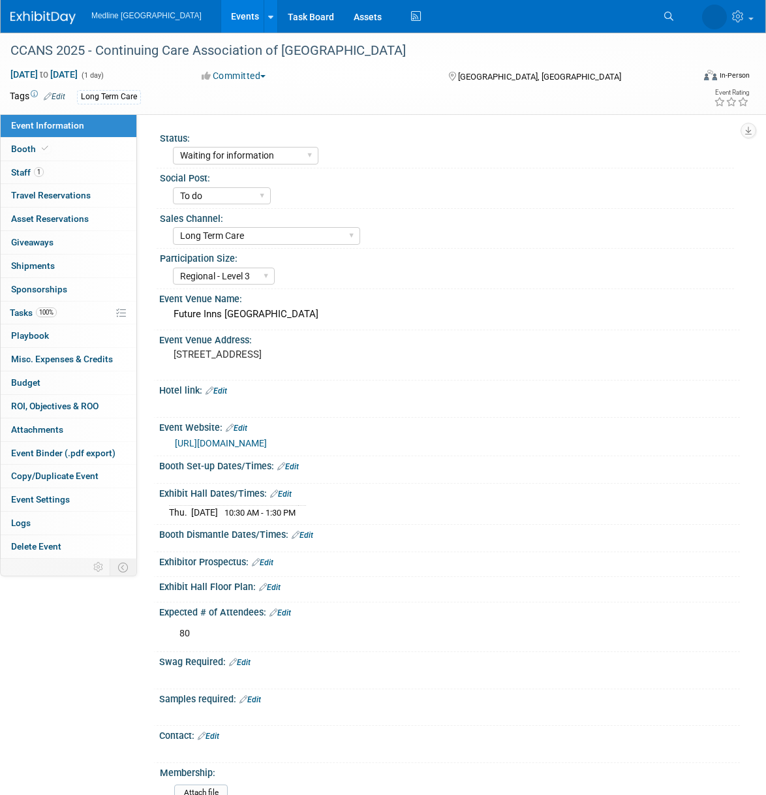
select select "Waiting for information"
select select "To do"
select select "Long Term Care"
select select "Regional - Level 3"
click at [78, 153] on link "Booth" at bounding box center [69, 149] width 136 height 23
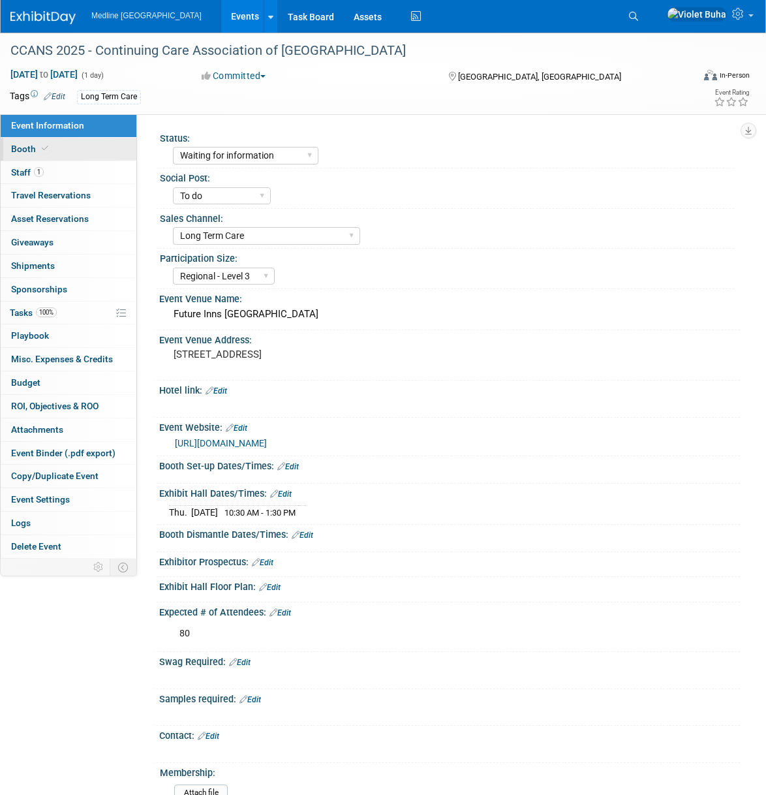
select select "2"
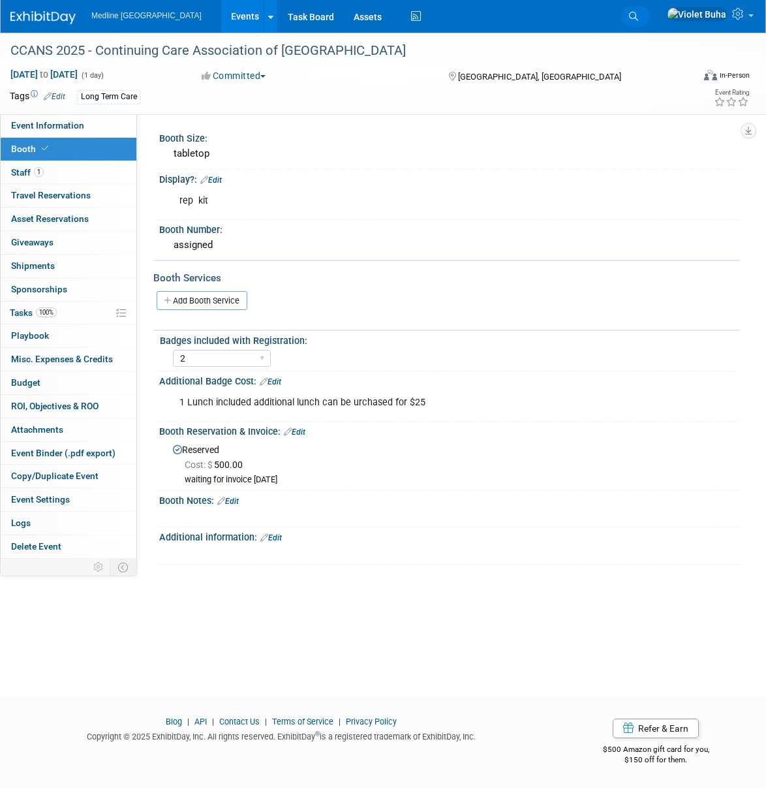
click at [650, 13] on link "Search" at bounding box center [635, 16] width 29 height 21
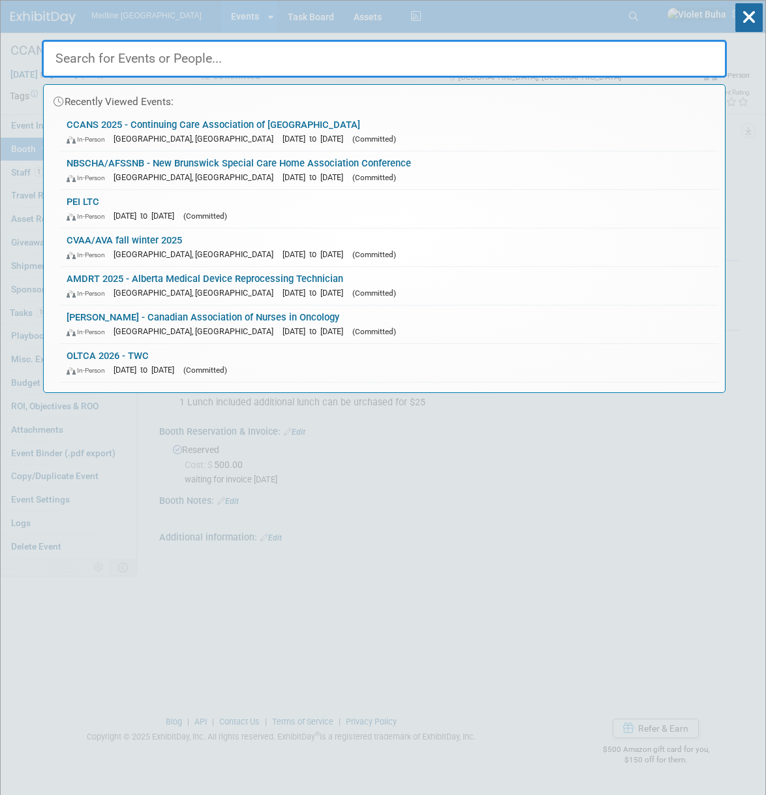
click at [356, 52] on input "text" at bounding box center [384, 59] width 685 height 38
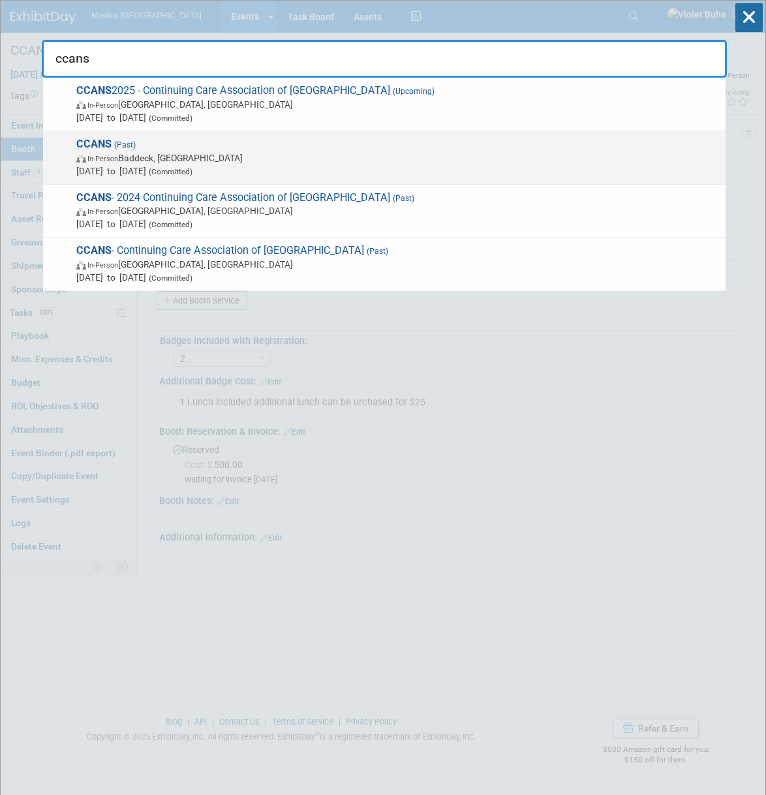
type input "ccans"
click at [247, 168] on span "Jun 4, 2025 to Jun 6, 2025 (Committed)" at bounding box center [397, 170] width 643 height 13
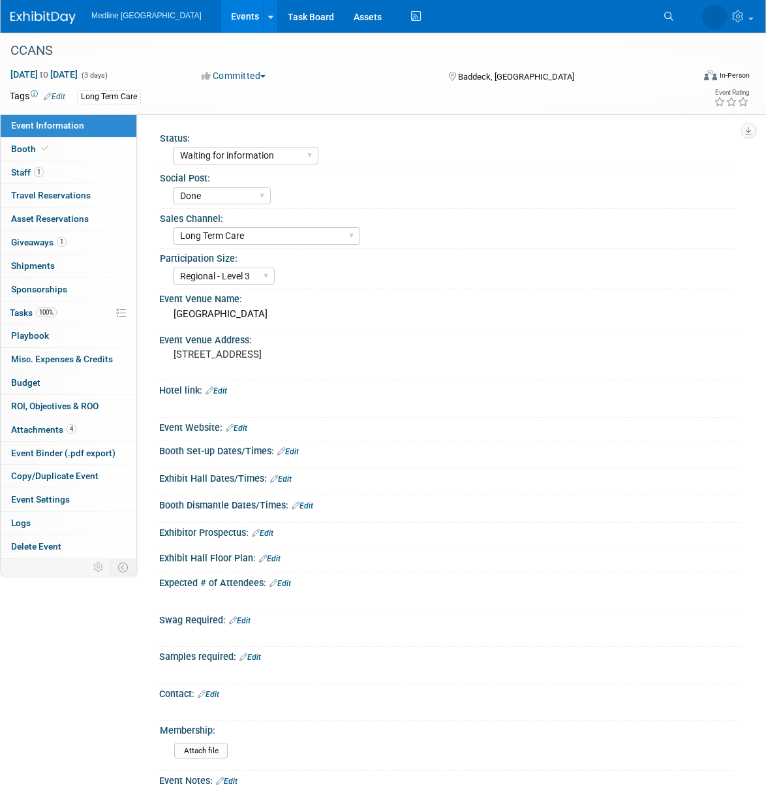
select select "Waiting for information"
select select "Done"
select select "Long Term Care"
select select "Regional - Level 3"
click at [79, 150] on link "Booth" at bounding box center [69, 149] width 136 height 23
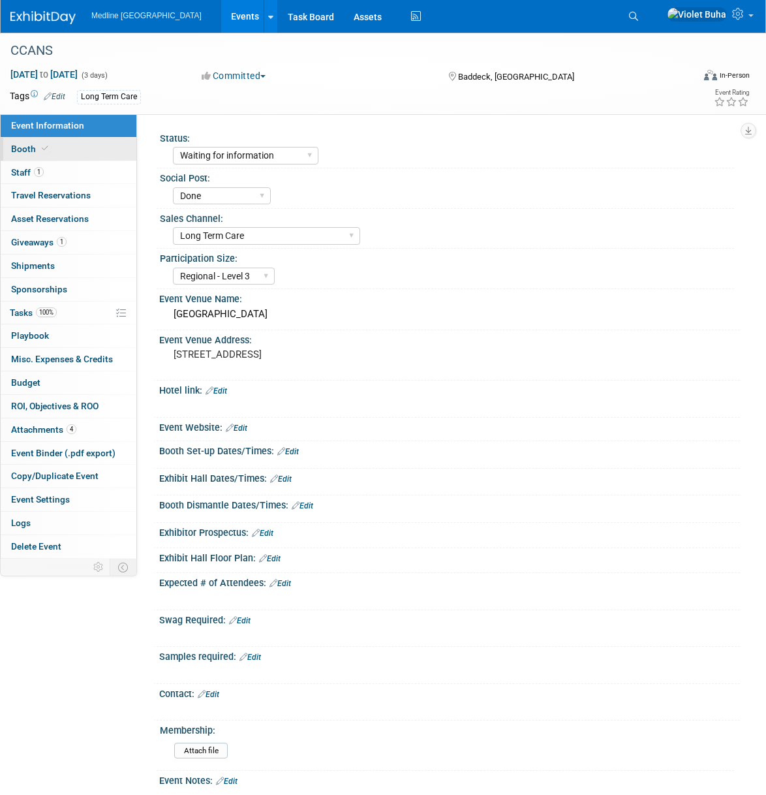
select select "2"
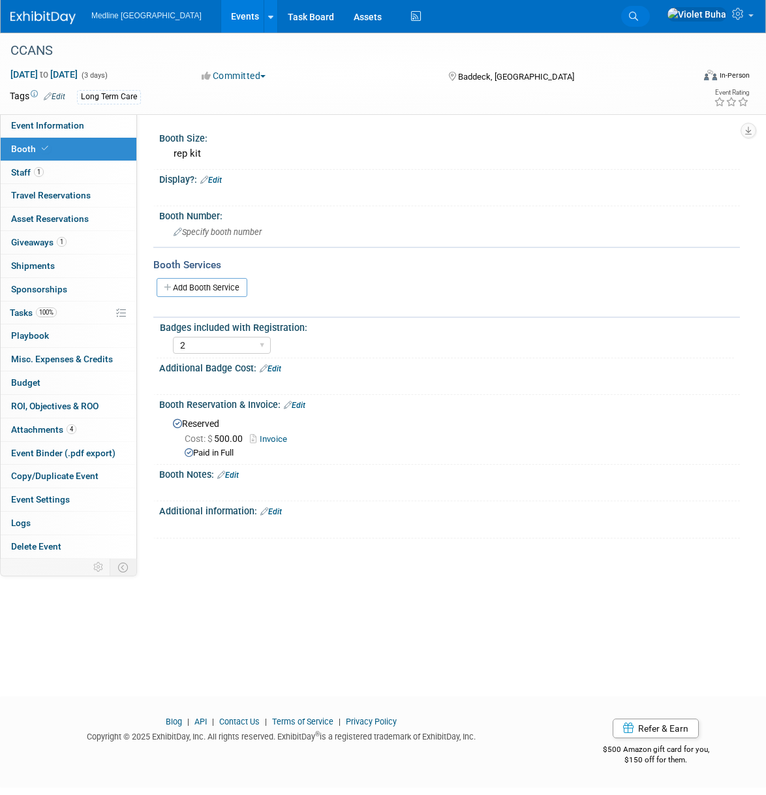
click at [638, 14] on icon at bounding box center [633, 16] width 9 height 9
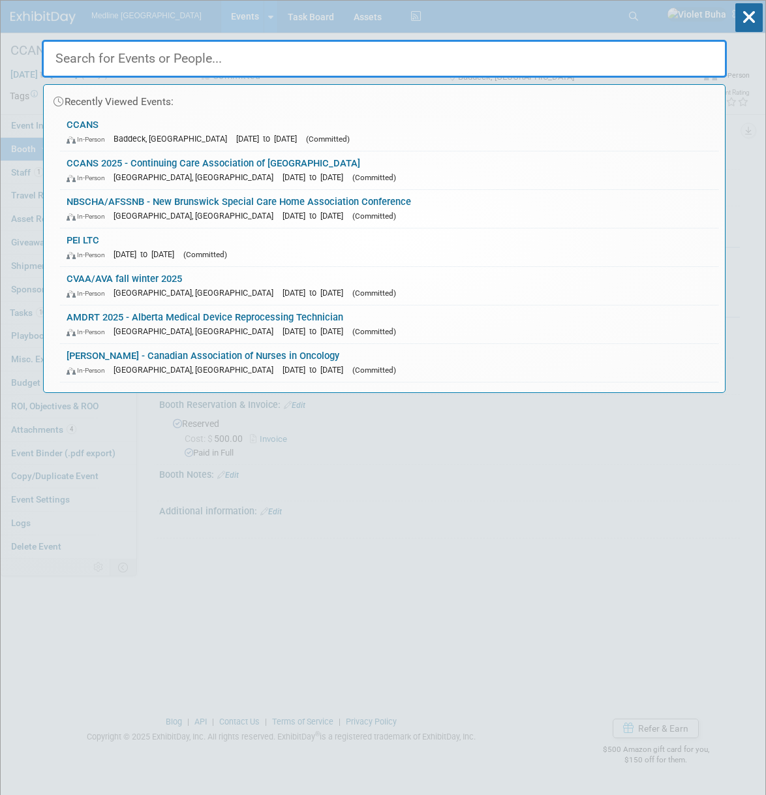
click at [317, 47] on input "text" at bounding box center [384, 59] width 685 height 38
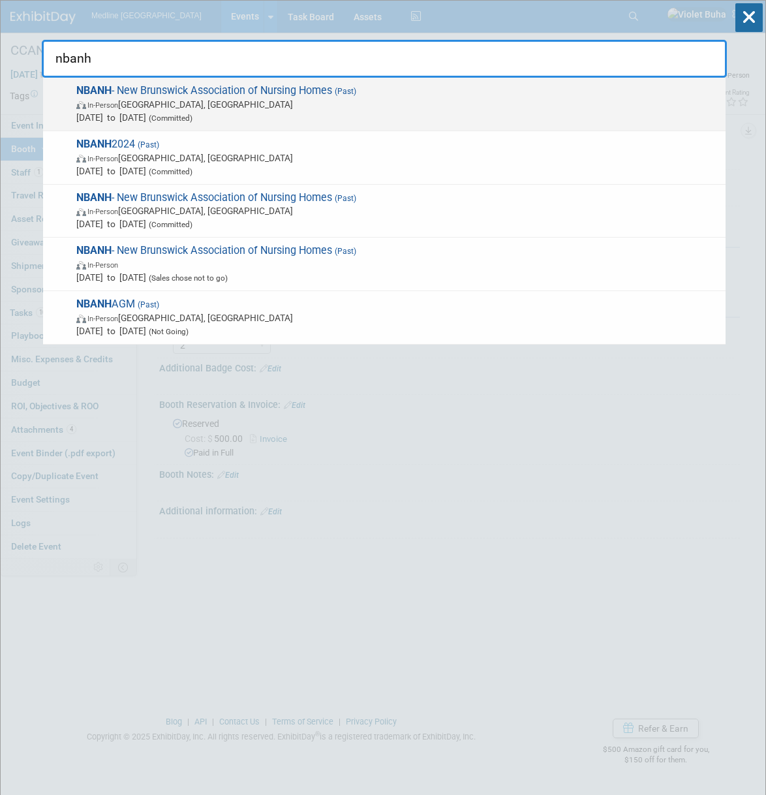
type input "nbanh"
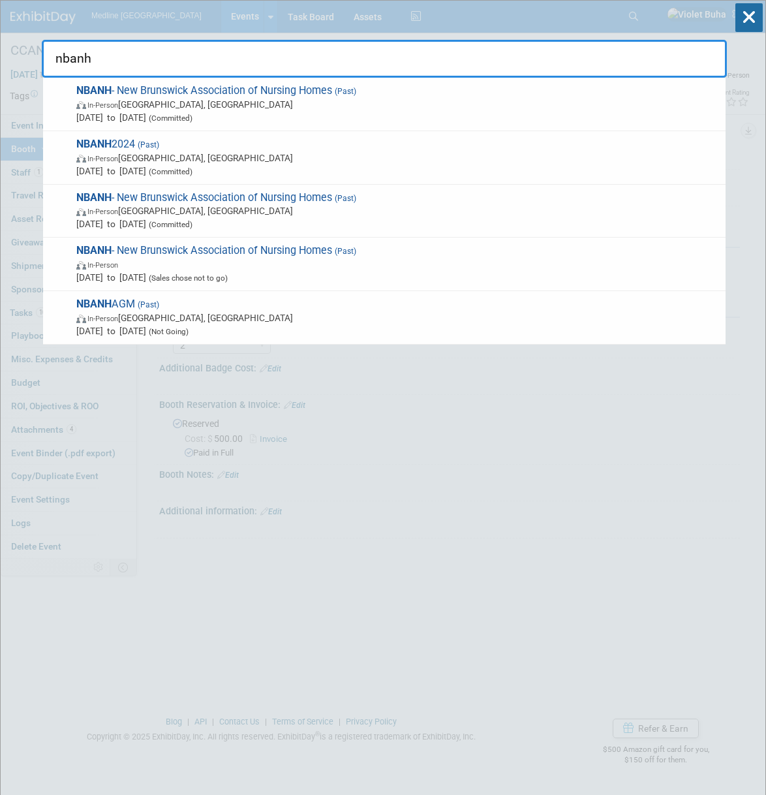
click at [327, 91] on span "NBANH - New Brunswick Association of Nursing Homes (Past) In-Person [GEOGRAPHIC…" at bounding box center [395, 104] width 647 height 40
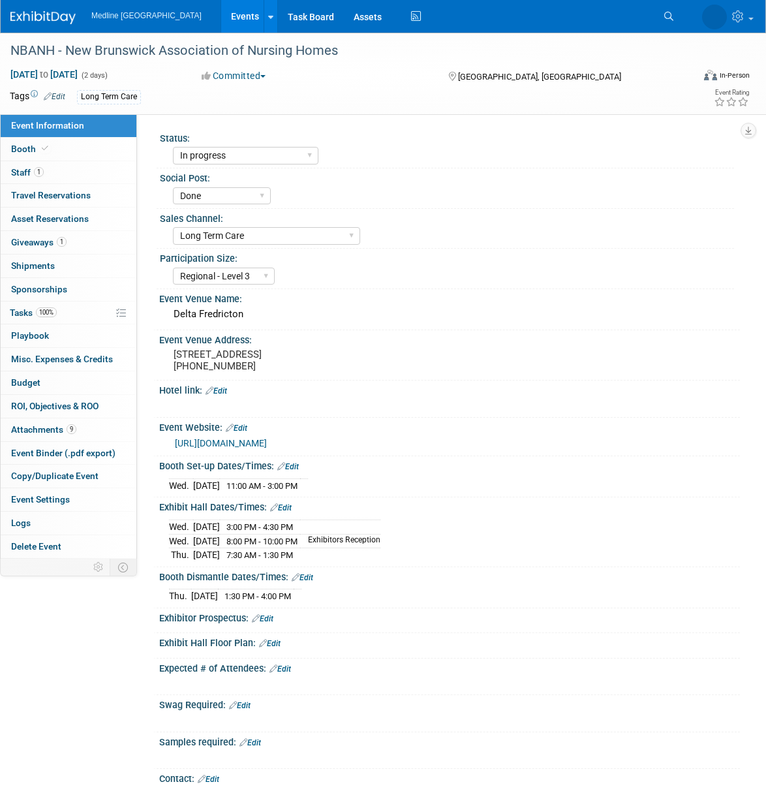
select select "In progress"
select select "Done"
select select "Long Term Care"
select select "Regional - Level 3"
click at [57, 144] on link "Booth" at bounding box center [69, 149] width 136 height 23
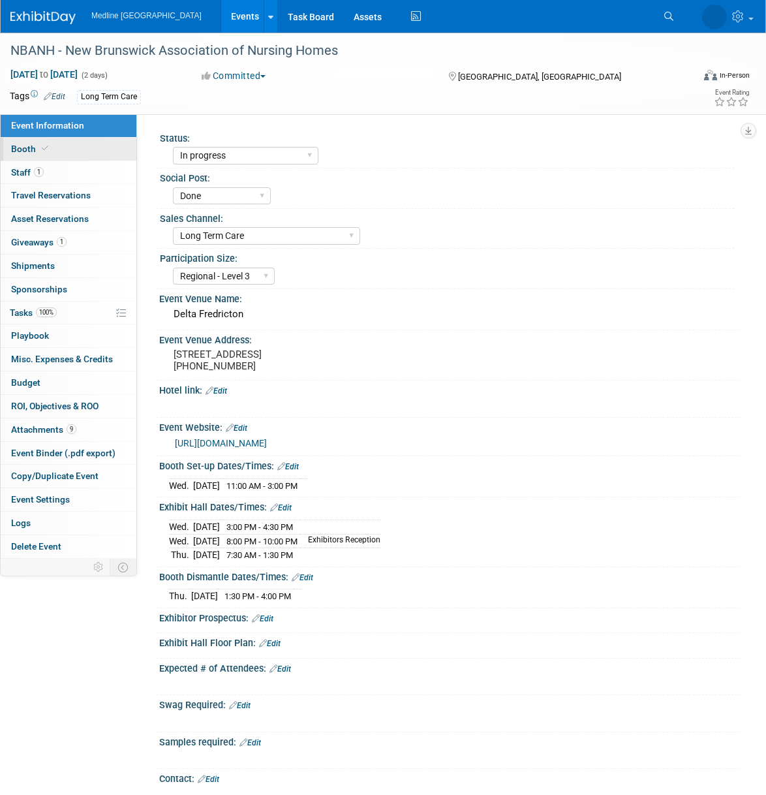
select select "3"
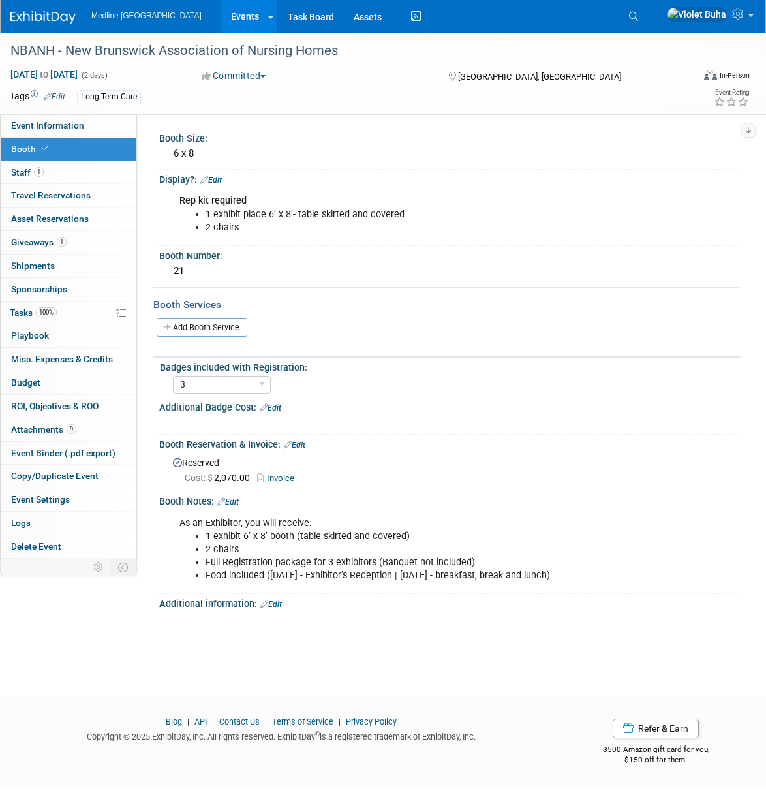
click at [39, 14] on img at bounding box center [42, 17] width 65 height 13
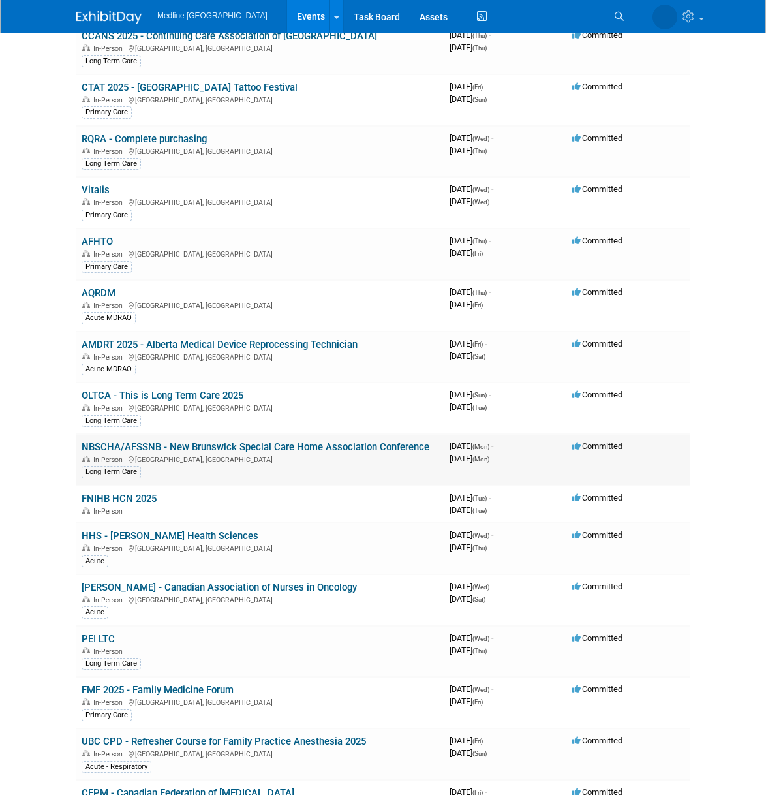
scroll to position [223, 0]
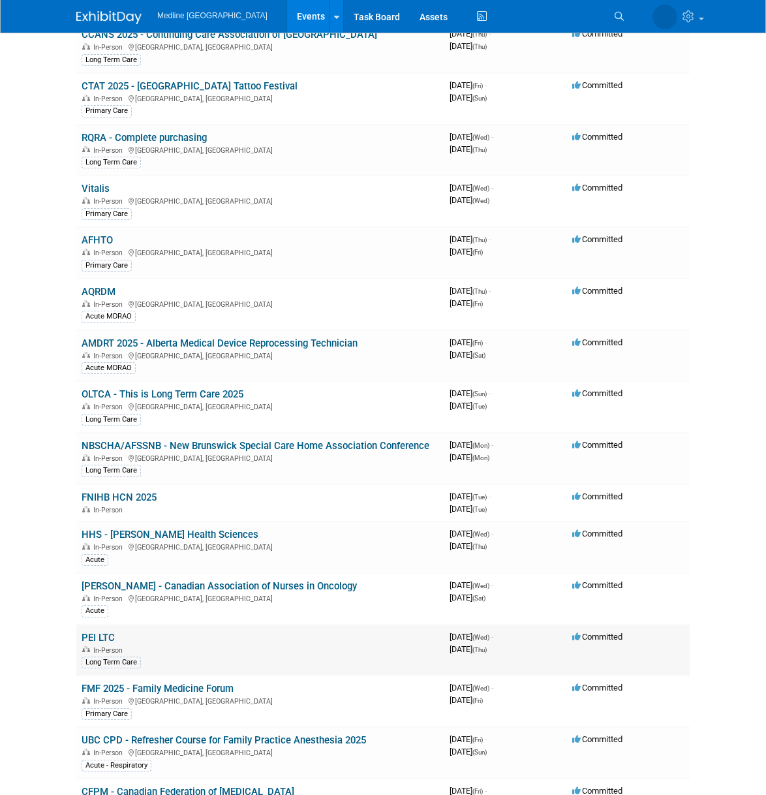
click at [102, 638] on link "PEI LTC" at bounding box center [98, 638] width 33 height 12
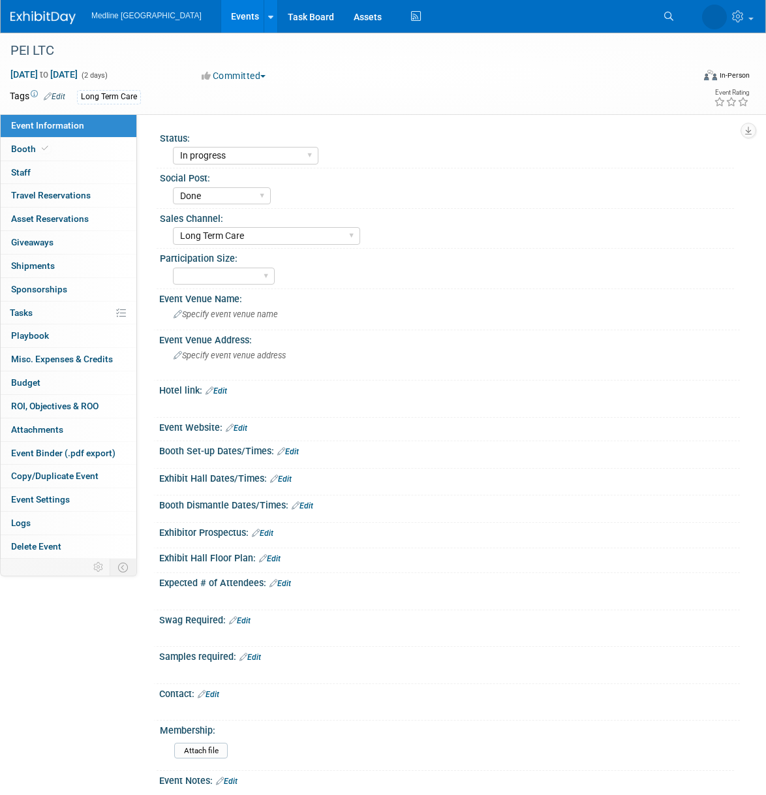
select select "In progress"
select select "Done"
select select "Long Term Care"
click at [68, 153] on link "Booth" at bounding box center [69, 149] width 136 height 23
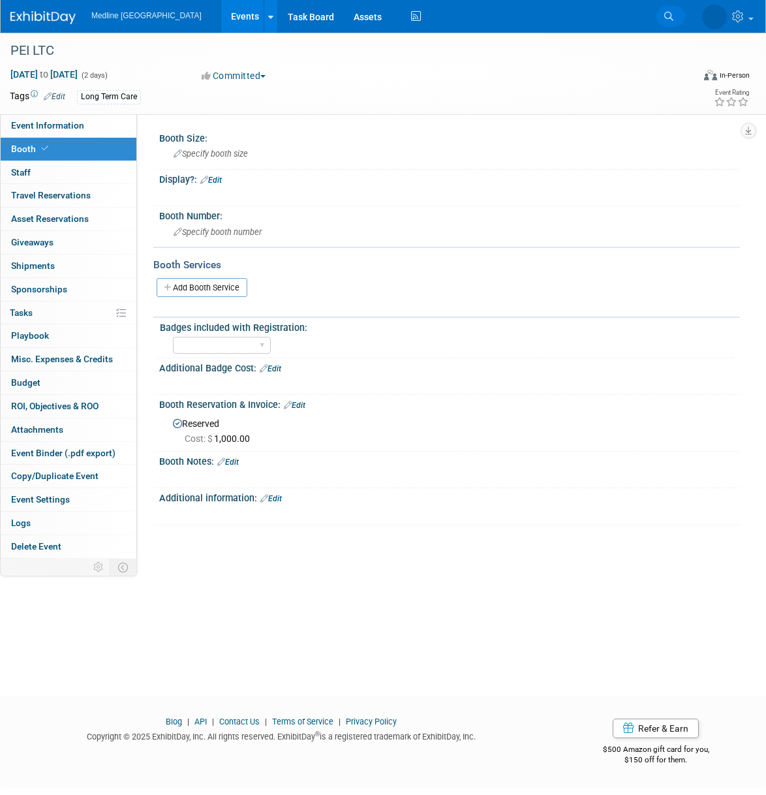
click at [670, 16] on icon at bounding box center [668, 16] width 9 height 9
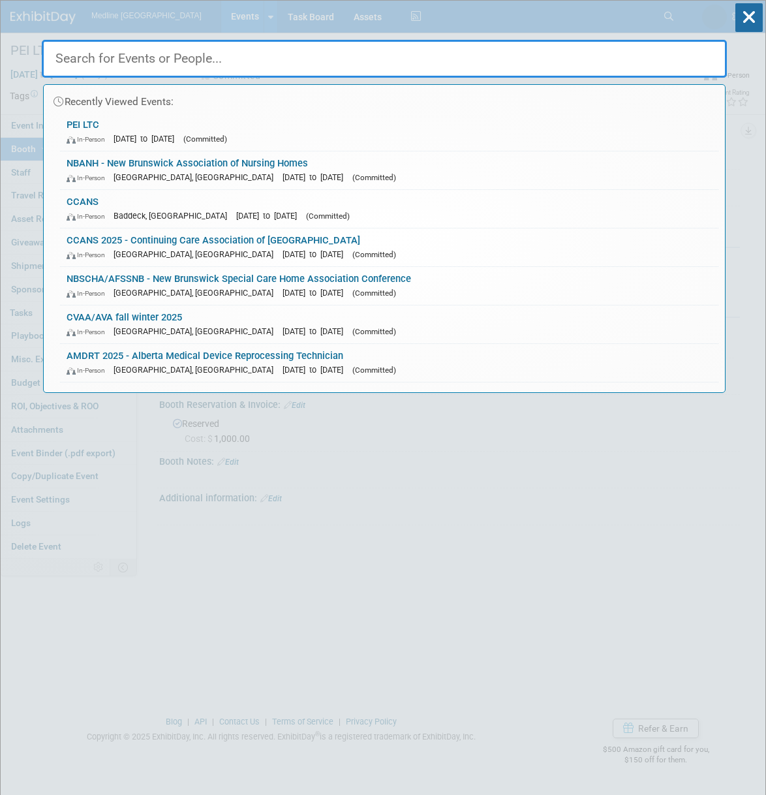
click at [239, 57] on input "text" at bounding box center [384, 59] width 685 height 38
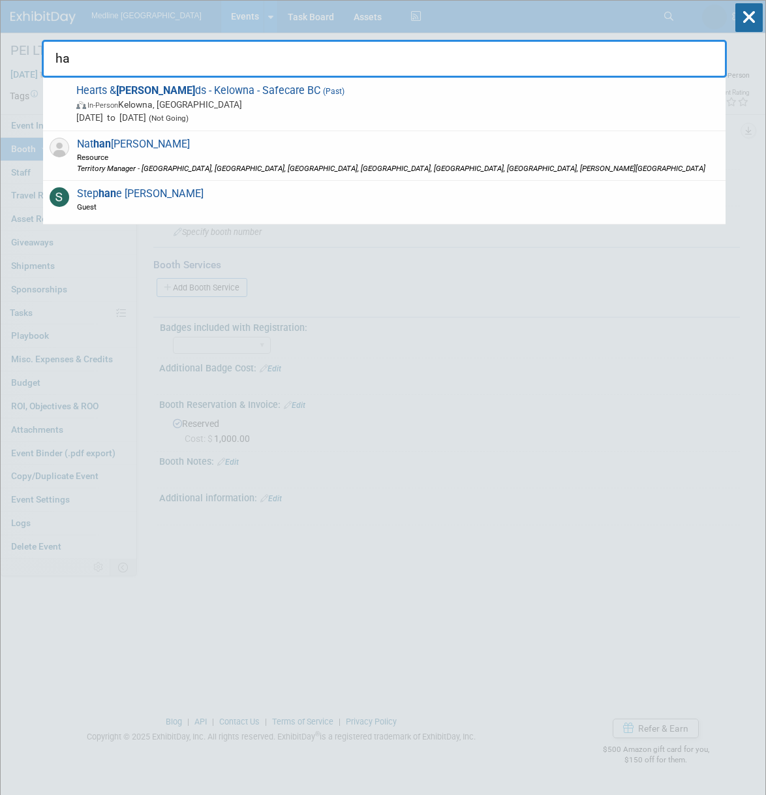
type input "h"
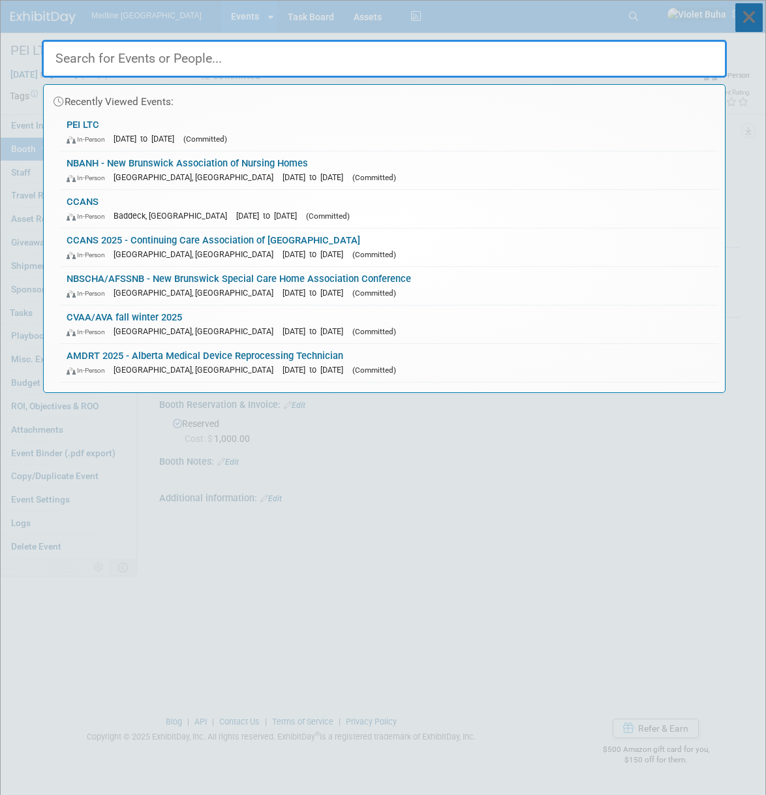
click at [751, 18] on icon at bounding box center [749, 17] width 27 height 29
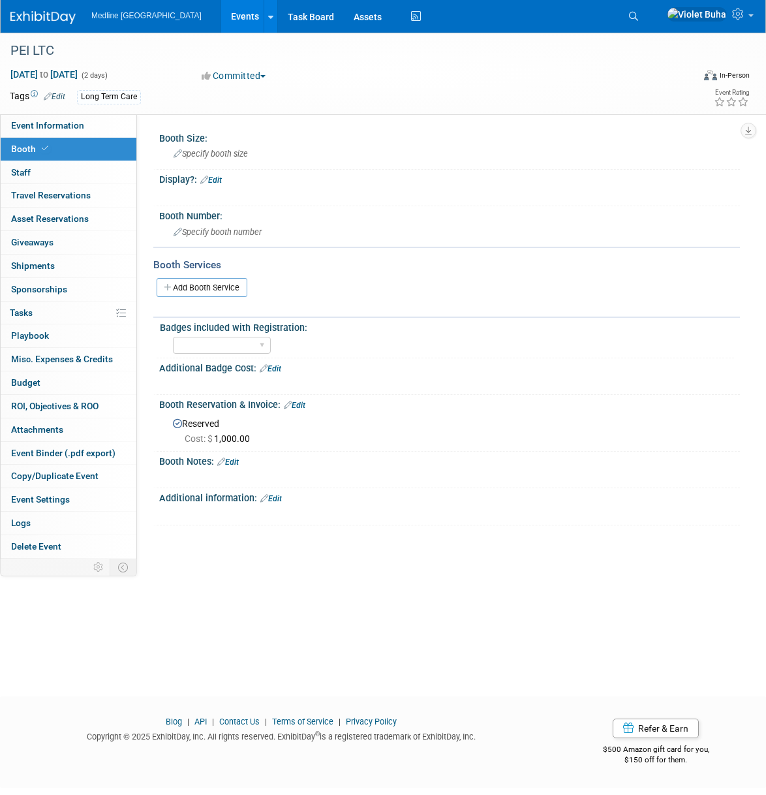
click at [57, 16] on img at bounding box center [42, 17] width 65 height 13
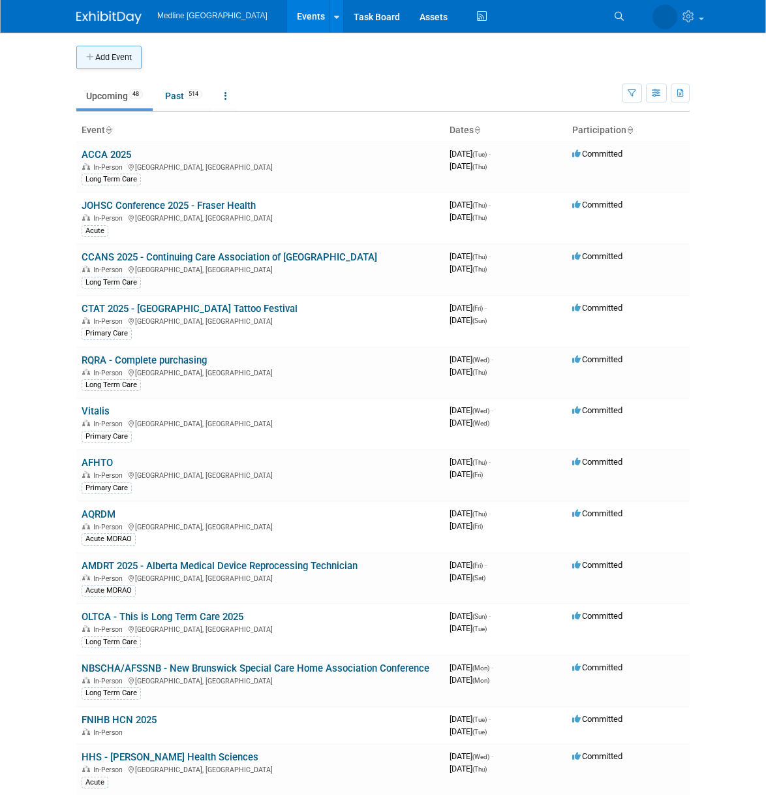
click at [110, 56] on button "Add Event" at bounding box center [108, 57] width 65 height 23
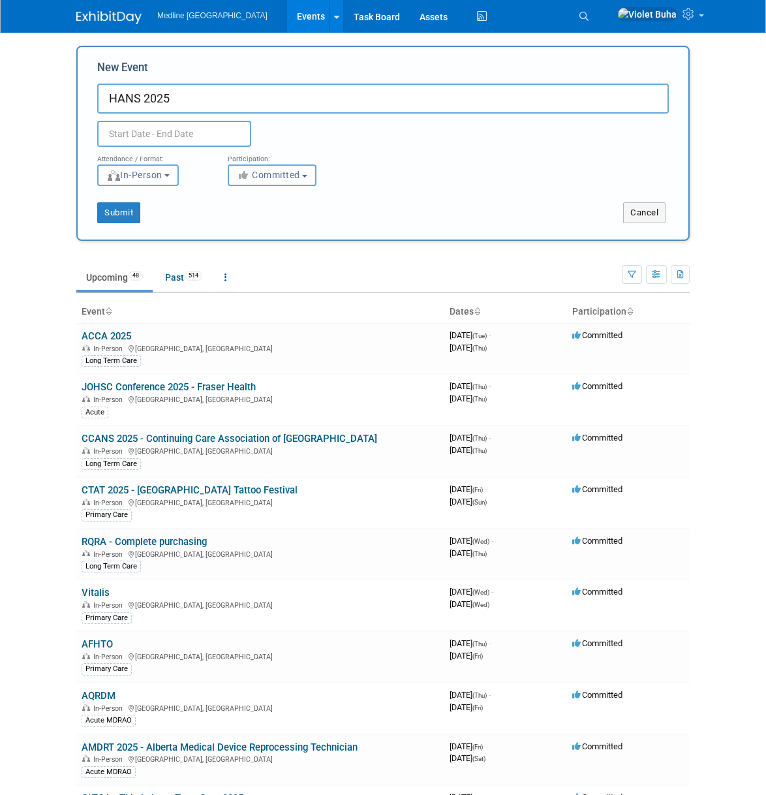
type input "HANS 2025"
click at [179, 136] on body "Medline Canada Events Add Event Bulk Upload Events Shareable Event Boards Recen…" at bounding box center [383, 397] width 766 height 795
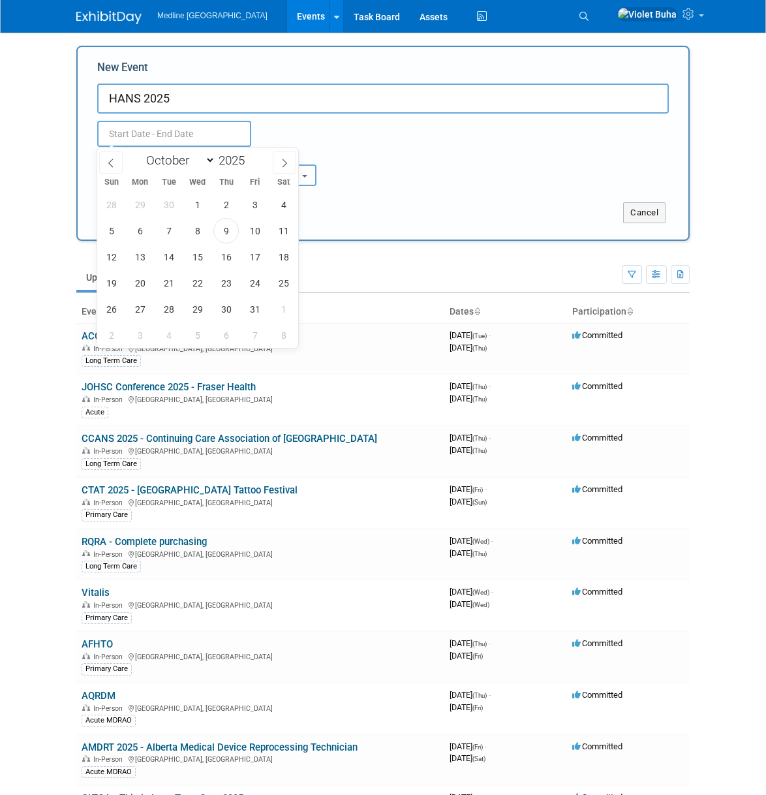
click at [179, 136] on body "Medline Canada Events Add Event Bulk Upload Events Shareable Event Boards Recen…" at bounding box center [383, 397] width 766 height 795
click at [288, 162] on icon at bounding box center [284, 163] width 9 height 9
select select "10"
click at [228, 285] on span "20" at bounding box center [225, 282] width 25 height 25
click at [248, 283] on span "21" at bounding box center [254, 282] width 25 height 25
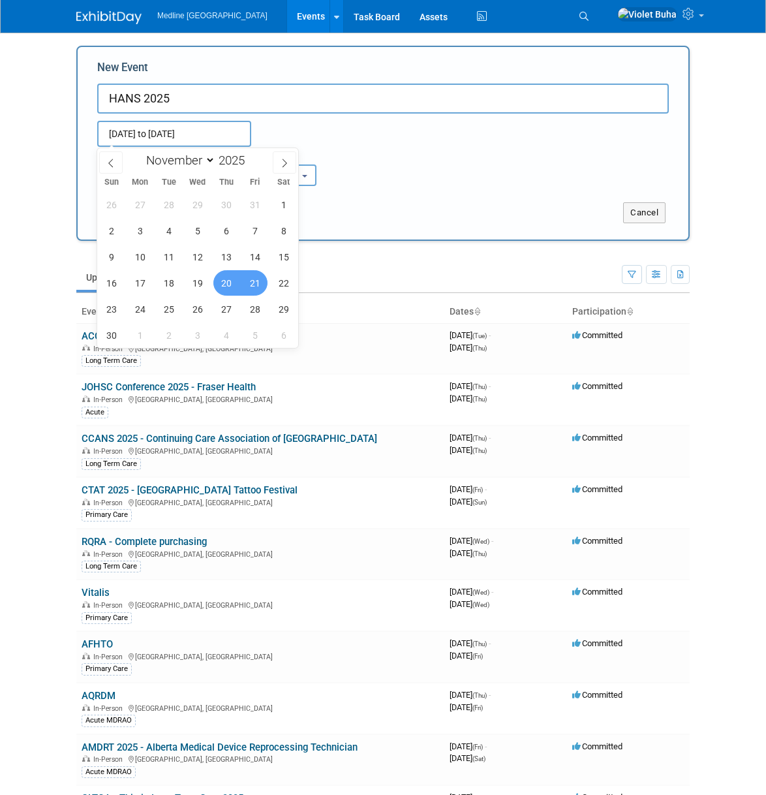
type input "[DATE] to [DATE]"
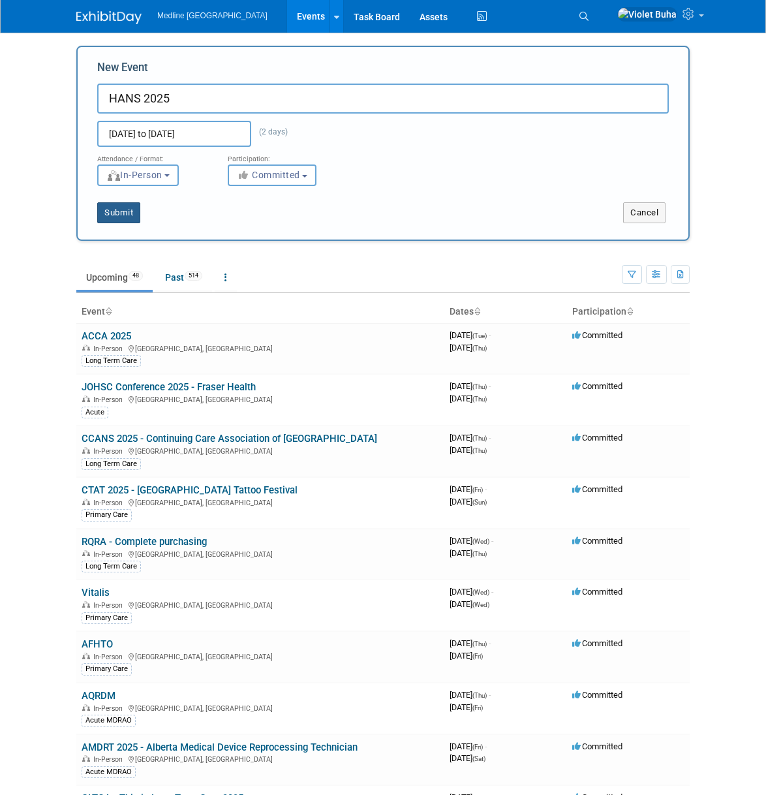
click at [131, 213] on button "Submit" at bounding box center [118, 212] width 43 height 21
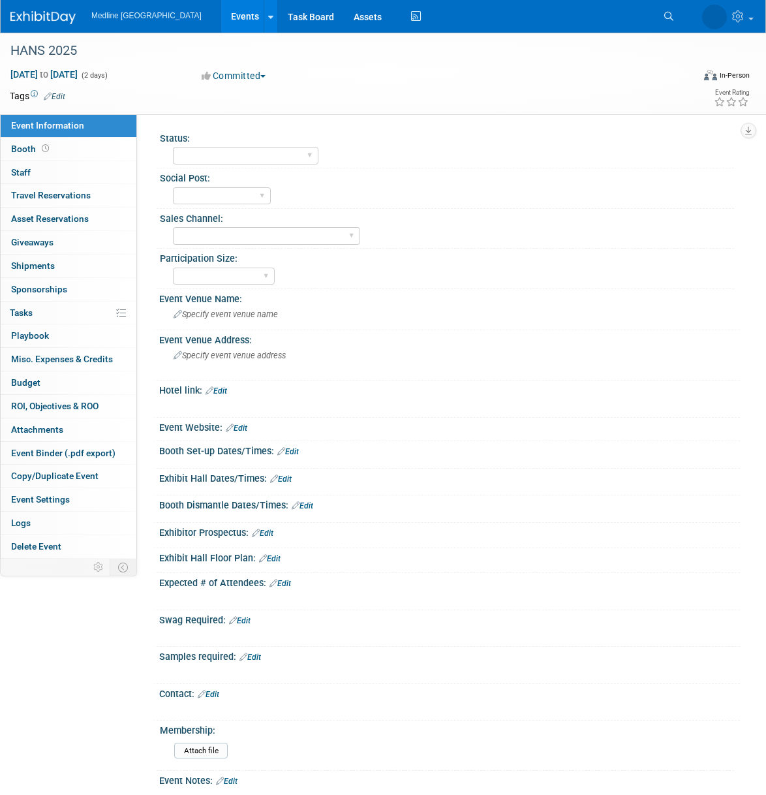
click at [65, 96] on link "Edit" at bounding box center [55, 96] width 22 height 9
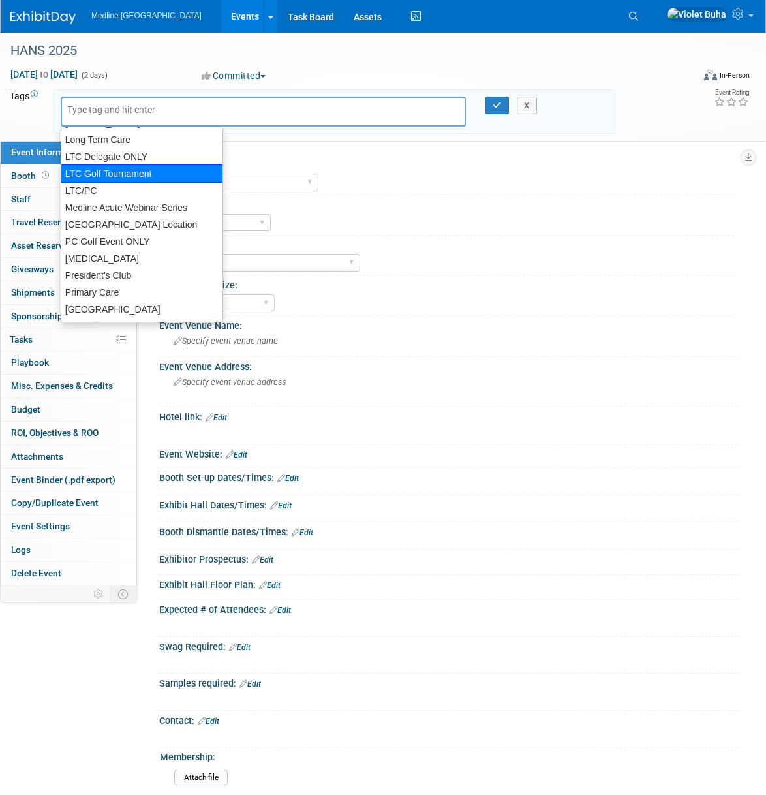
scroll to position [214, 0]
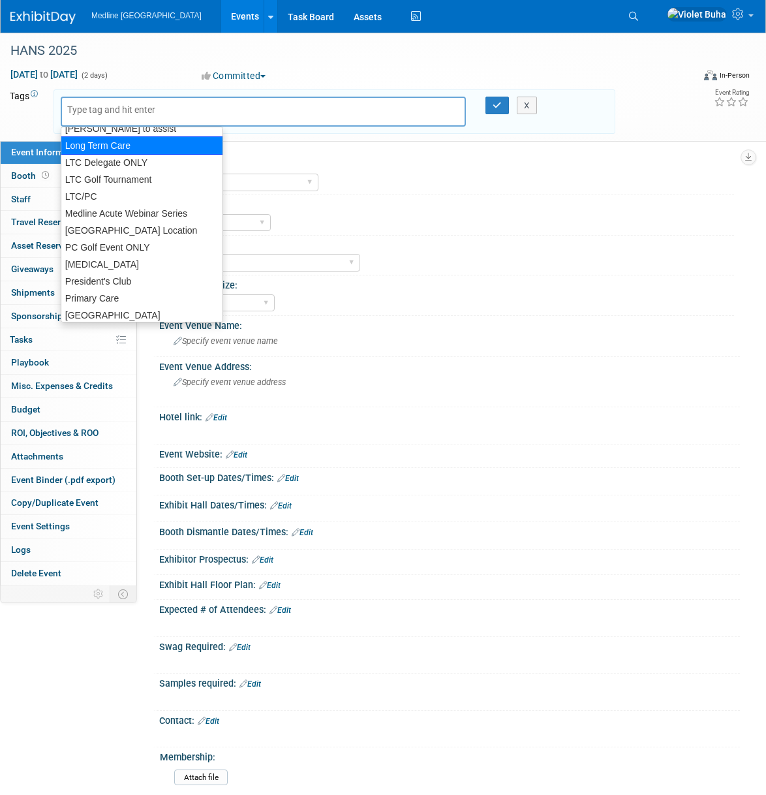
click at [125, 146] on div "Long Term Care" at bounding box center [142, 145] width 163 height 18
type input "Long Term Care"
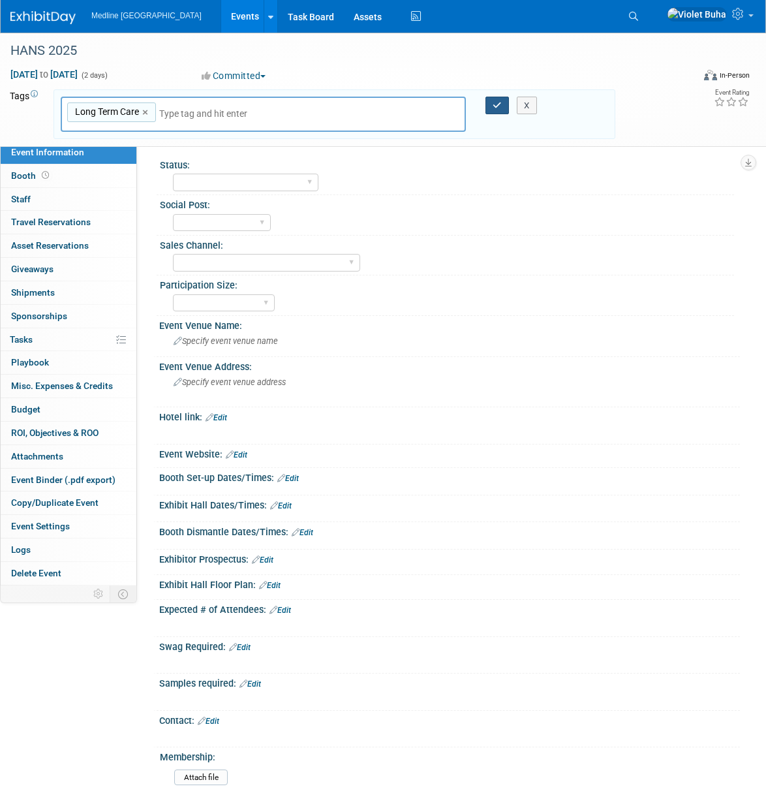
click at [502, 104] on button "button" at bounding box center [497, 106] width 23 height 18
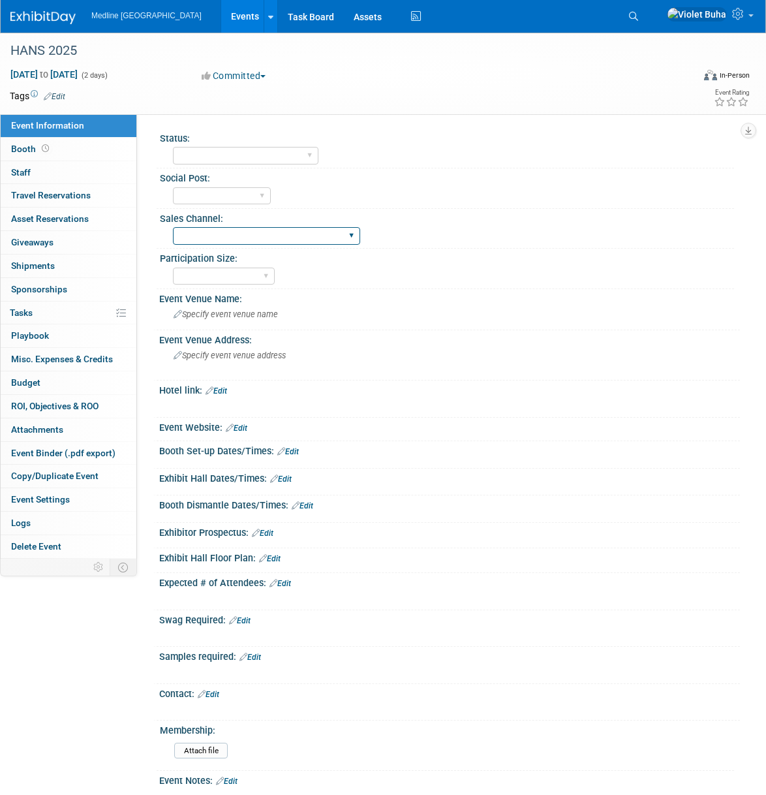
click at [258, 238] on select "Acute Consumer Dental Long Term Care [MEDICAL_DATA] Home Health Care Primary Ca…" at bounding box center [266, 236] width 187 height 18
select select "Long Term Care"
click at [173, 227] on select "Acute Consumer Dental Long Term Care [MEDICAL_DATA] Home Health Care Primary Ca…" at bounding box center [266, 236] width 187 height 18
click at [263, 191] on select "To do Done" at bounding box center [222, 196] width 98 height 18
select select "Done"
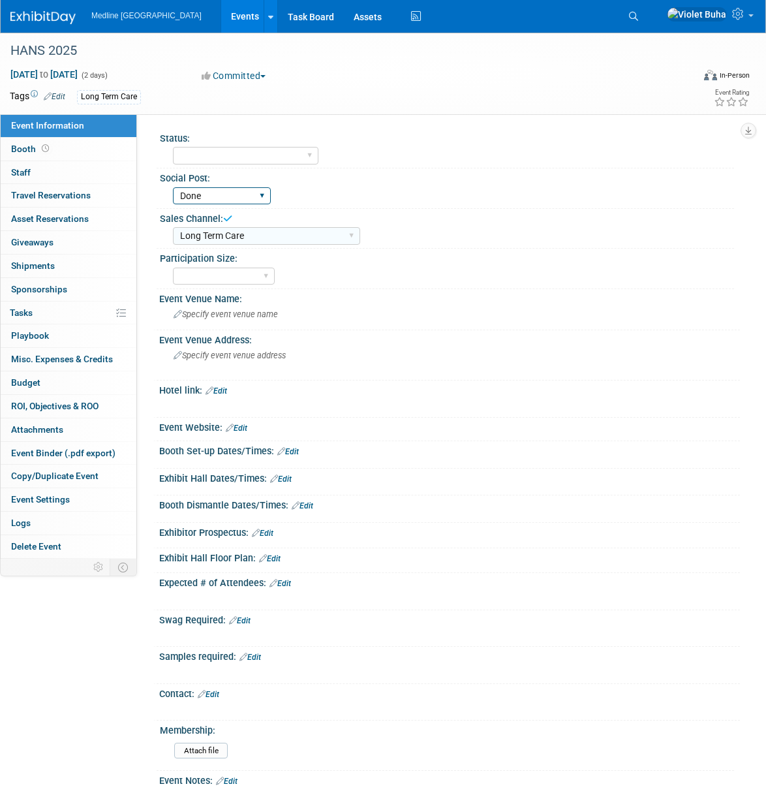
click at [173, 187] on select "To do Done" at bounding box center [222, 196] width 98 height 18
click at [273, 161] on select "Waiting for information In progress Need to order Samples/Swag Complete" at bounding box center [246, 156] width 146 height 18
select select "In progress"
click at [173, 147] on select "Waiting for information In progress Need to order Samples/Swag Complete" at bounding box center [246, 156] width 146 height 18
click at [490, 181] on div "Social Post:" at bounding box center [447, 176] width 574 height 16
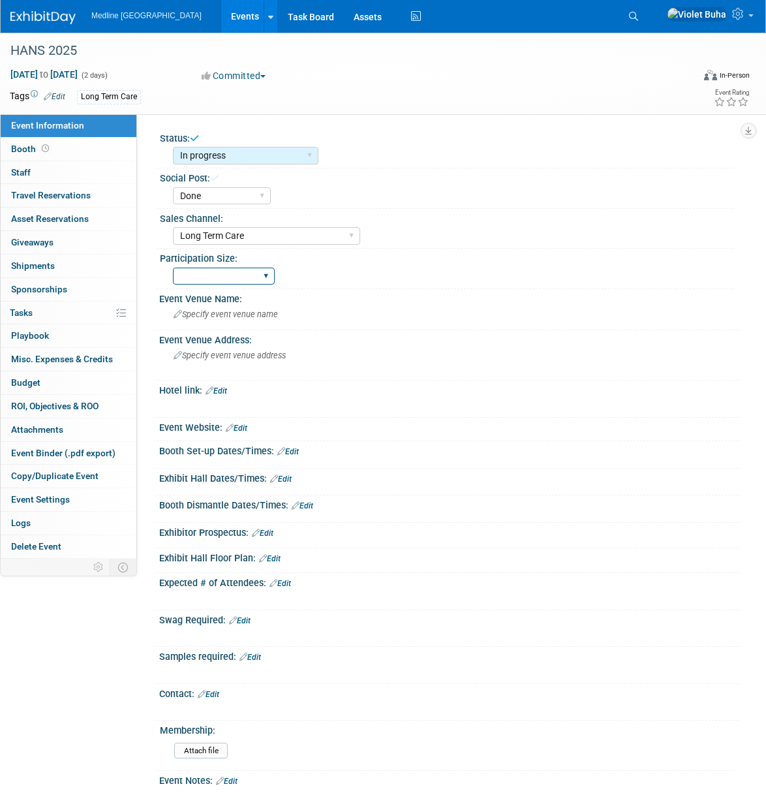
click at [264, 277] on select "National - Level 1 Provincial - Level 2 Regional - Level 3" at bounding box center [224, 277] width 102 height 18
select select "Regional - Level 3"
click at [173, 268] on select "National - Level 1 Provincial - Level 2 Regional - Level 3" at bounding box center [224, 277] width 102 height 18
drag, startPoint x: 616, startPoint y: 298, endPoint x: 547, endPoint y: 297, distance: 68.5
click at [616, 298] on div "Event Venue Name:" at bounding box center [449, 297] width 581 height 16
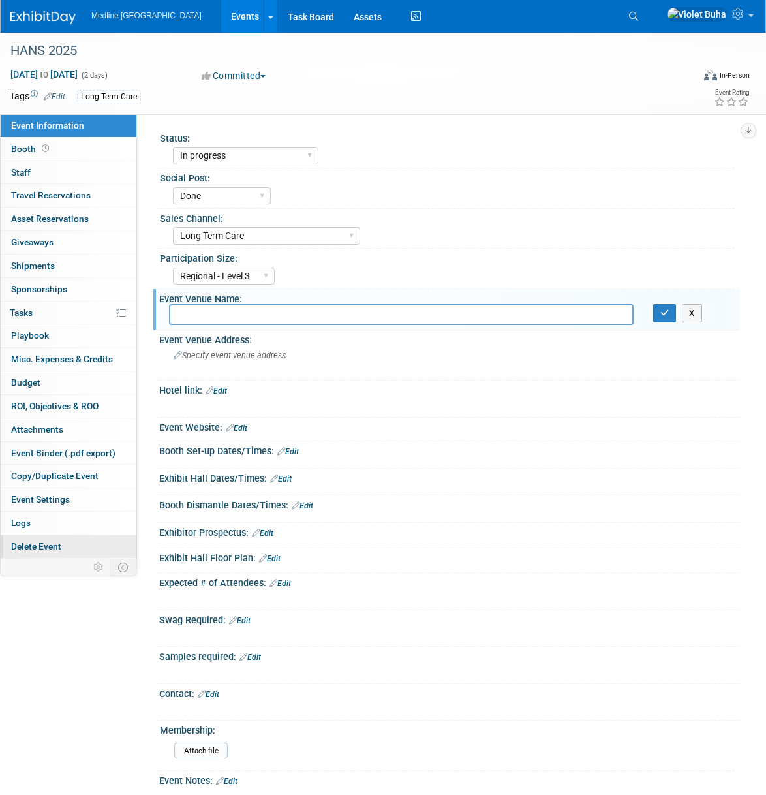
paste input "Cineplex Cinemas"
type input "Cineplex Cinemas"
click at [665, 315] on icon "button" at bounding box center [665, 313] width 9 height 8
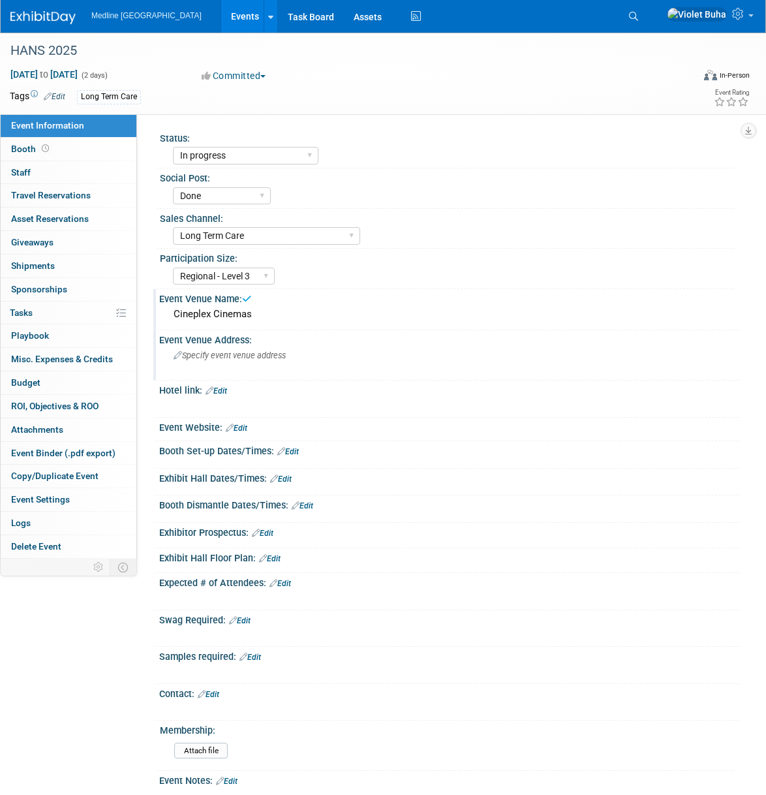
click at [218, 336] on div "Event Venue Address:" at bounding box center [449, 338] width 581 height 16
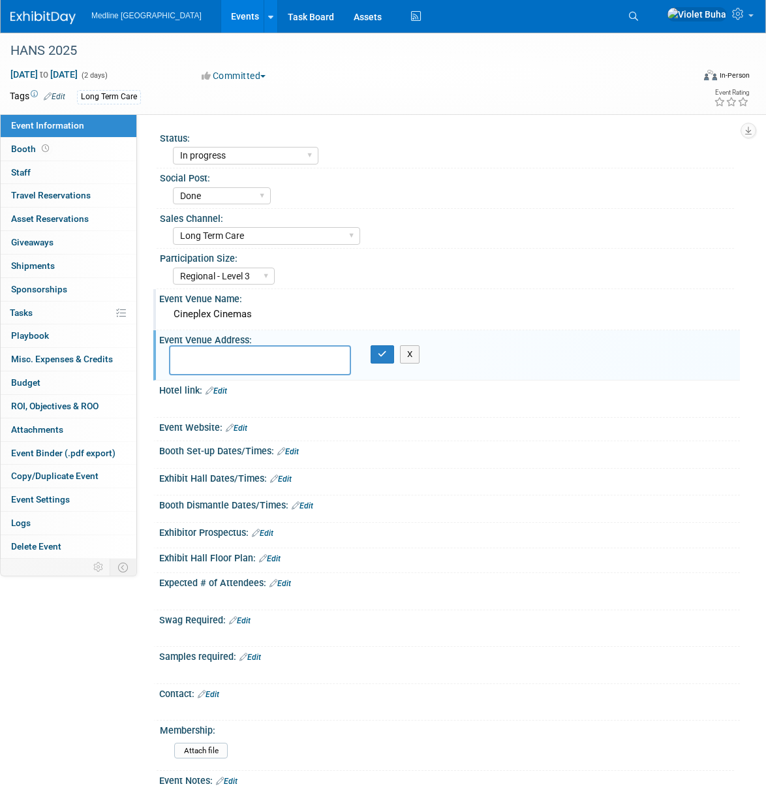
paste textarea "[GEOGRAPHIC_DATA], [STREET_ADDRESS]"
type textarea "[GEOGRAPHIC_DATA], [STREET_ADDRESS]"
click at [384, 356] on icon "button" at bounding box center [382, 354] width 9 height 8
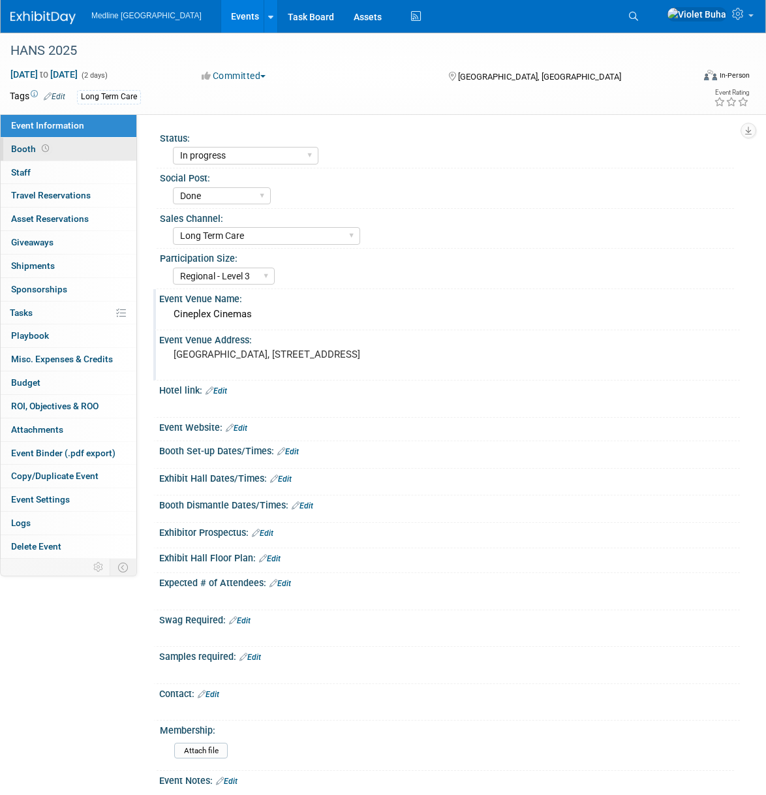
click at [59, 148] on link "Booth" at bounding box center [69, 149] width 136 height 23
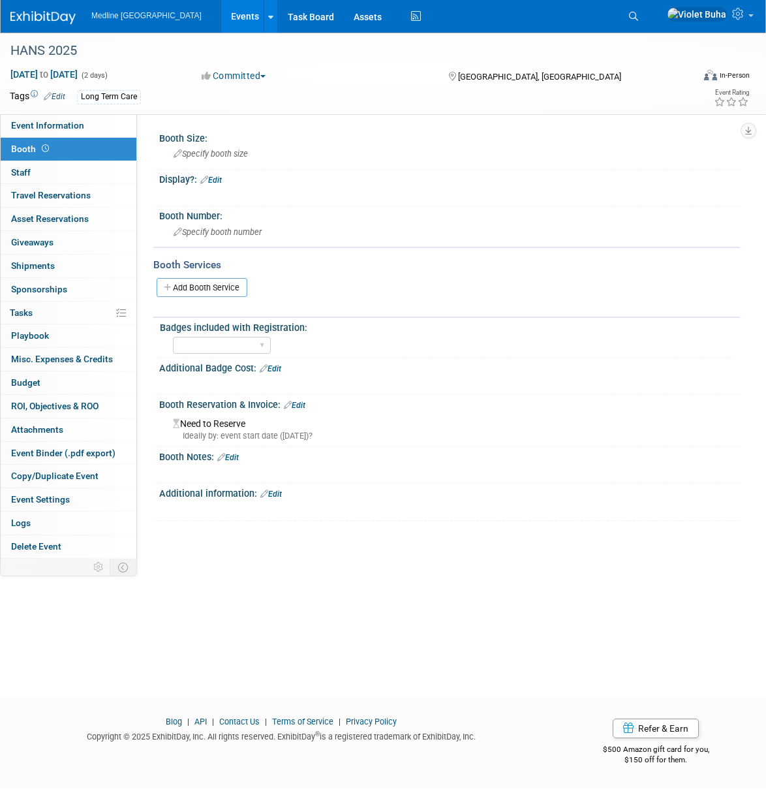
click at [303, 403] on link "Edit" at bounding box center [295, 405] width 22 height 9
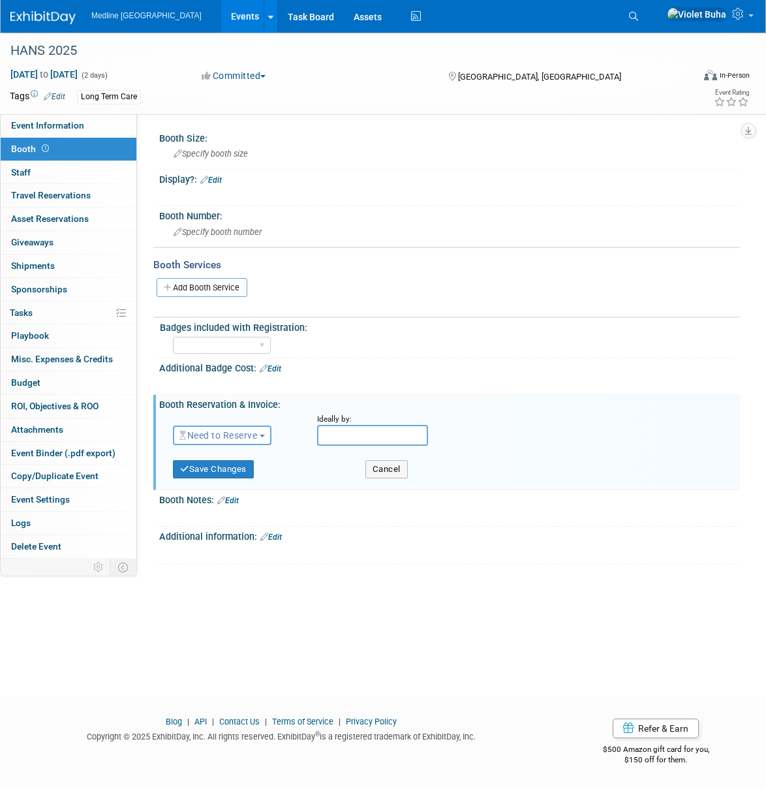
click at [257, 436] on span "Need to Reserve" at bounding box center [218, 435] width 78 height 10
click at [251, 474] on link "Reserved" at bounding box center [244, 476] width 140 height 18
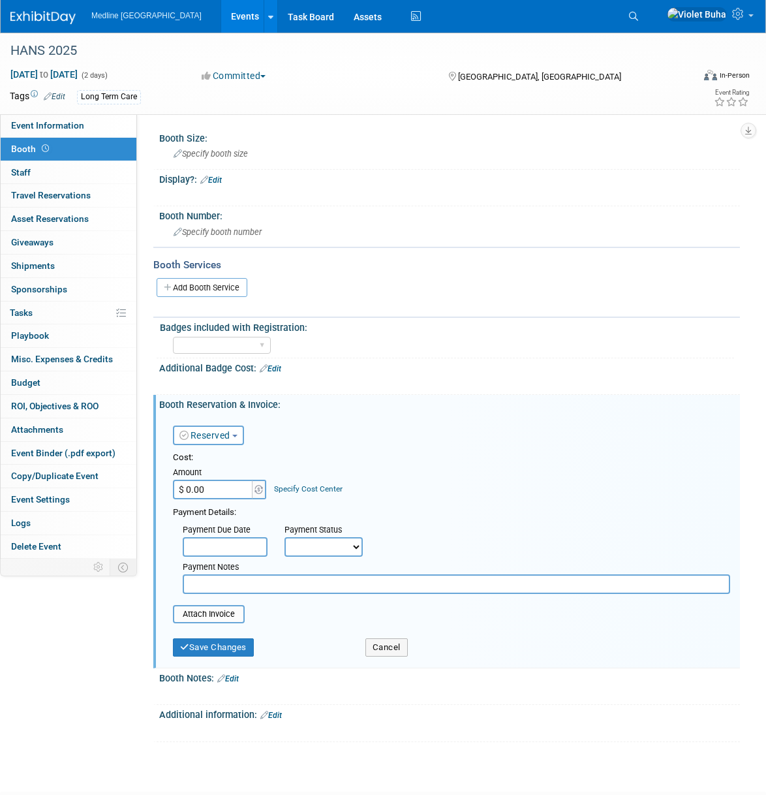
click at [220, 488] on input "$ 0.00" at bounding box center [214, 490] width 82 height 20
type input "$ 1,500.00"
click at [220, 648] on button "Save Changes" at bounding box center [213, 647] width 81 height 18
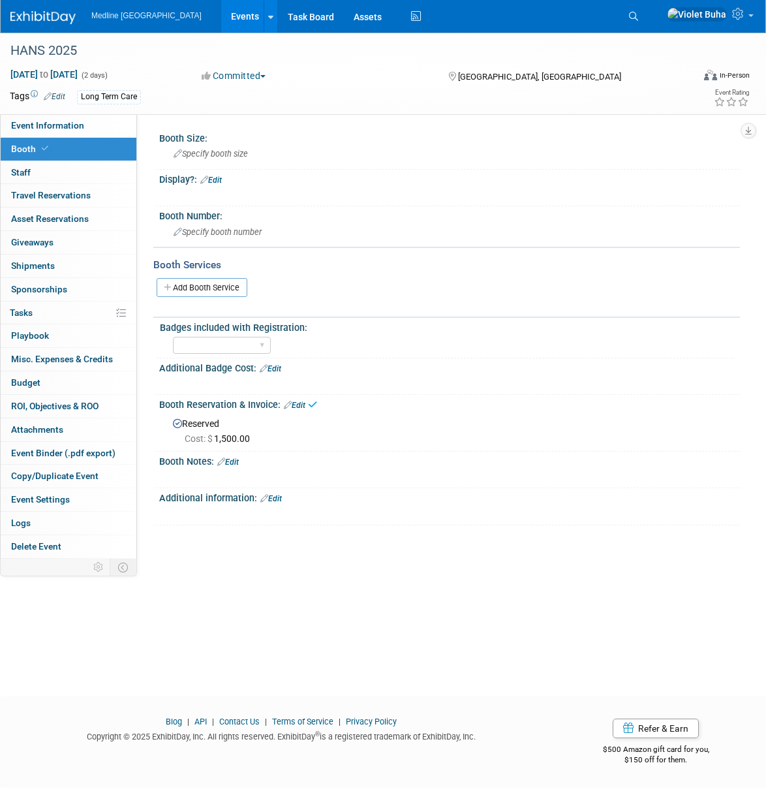
click at [384, 614] on div "HANS 2025 [DATE] to [DATE] (2 days) [DATE] to [DATE] Committed Committed Consid…" at bounding box center [383, 353] width 766 height 640
click at [233, 155] on span "Specify booth size" at bounding box center [211, 154] width 74 height 10
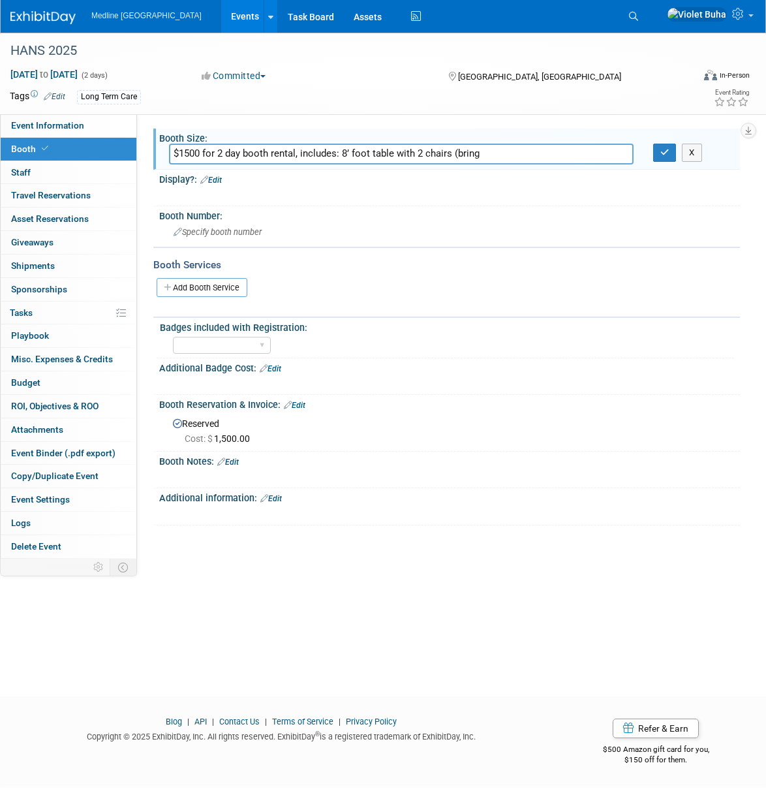
click at [544, 155] on input "$1500 for 2 day booth rental, includes: 8’ foot table with 2 chairs (bring" at bounding box center [401, 154] width 465 height 20
type input "$1500 for 2 day booth rental, includes: 8’ foot table with 2 chairs"
click at [668, 155] on icon "button" at bounding box center [665, 152] width 9 height 8
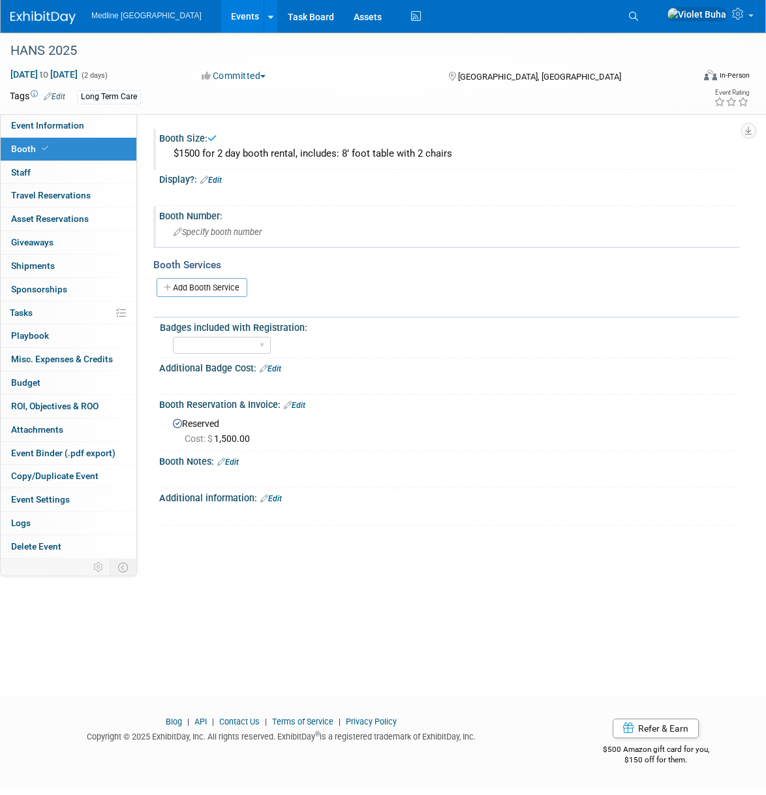
click at [540, 213] on div "Booth Number:" at bounding box center [449, 214] width 581 height 16
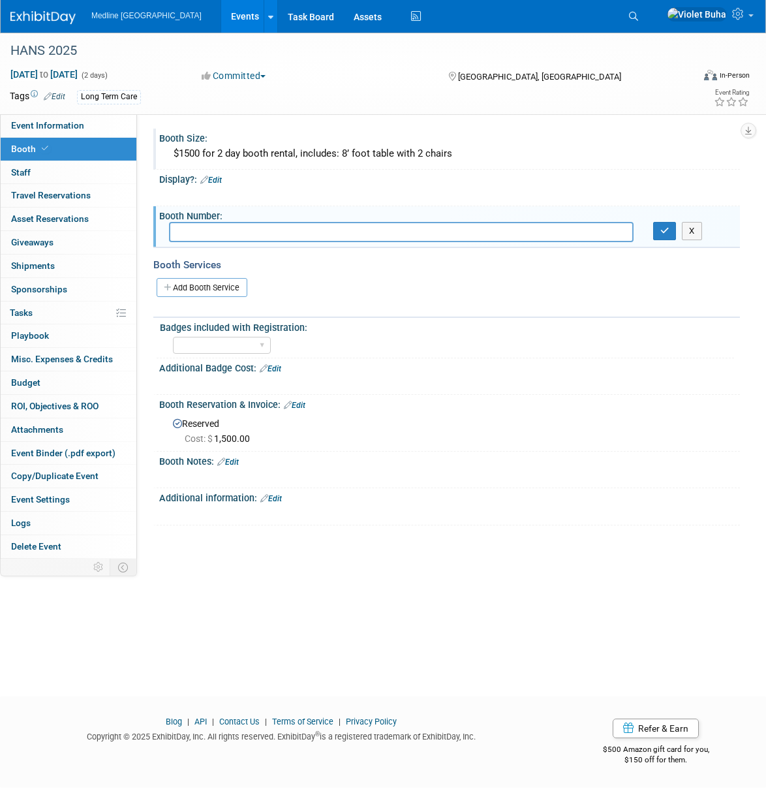
click at [657, 492] on div "Additional information: Edit" at bounding box center [449, 496] width 581 height 17
click at [342, 642] on div "HANS 2025 [DATE] to [DATE] (2 days) [DATE] to [DATE] Committed Committed Consid…" at bounding box center [383, 353] width 766 height 640
click at [692, 232] on button "X" at bounding box center [692, 231] width 20 height 18
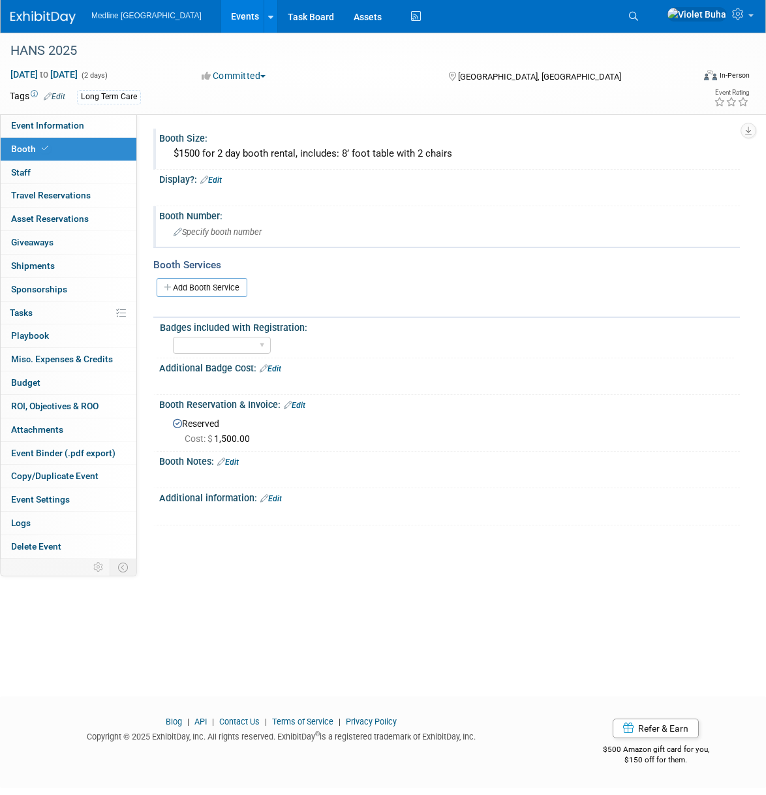
click at [225, 174] on div "Display?: Edit" at bounding box center [449, 178] width 581 height 17
click at [222, 178] on link "Edit" at bounding box center [211, 180] width 22 height 9
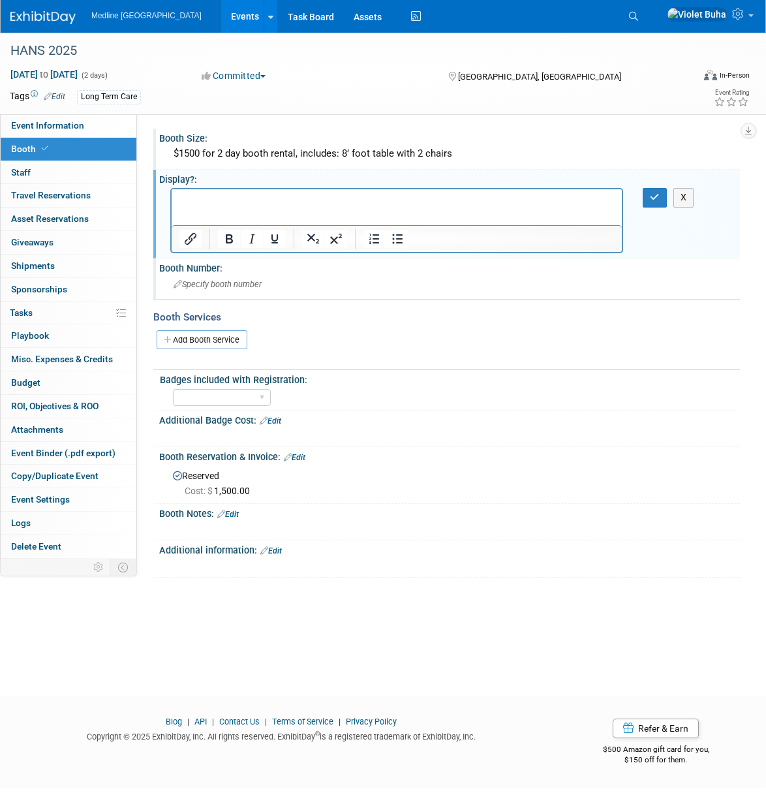
scroll to position [0, 0]
click at [647, 194] on button "button" at bounding box center [655, 197] width 24 height 19
